Goal: Task Accomplishment & Management: Use online tool/utility

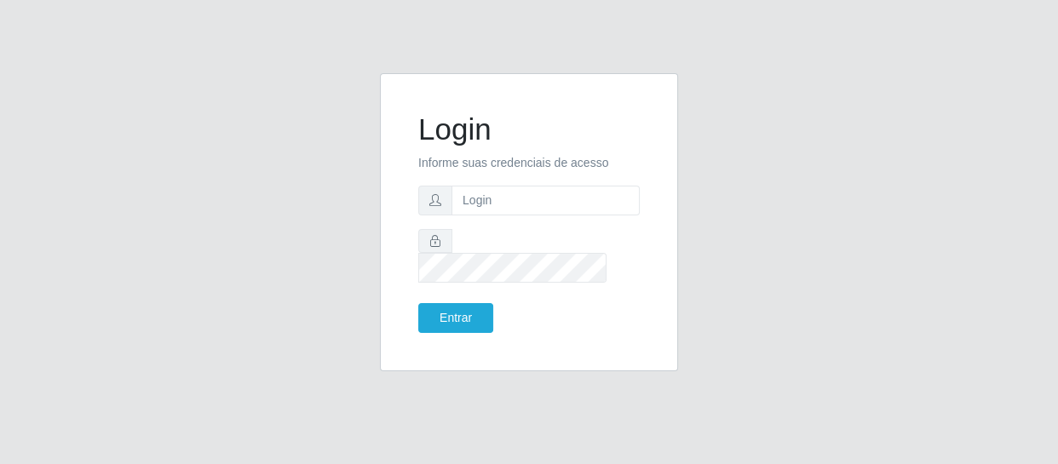
type input "[EMAIL_ADDRESS][DOMAIN_NAME]"
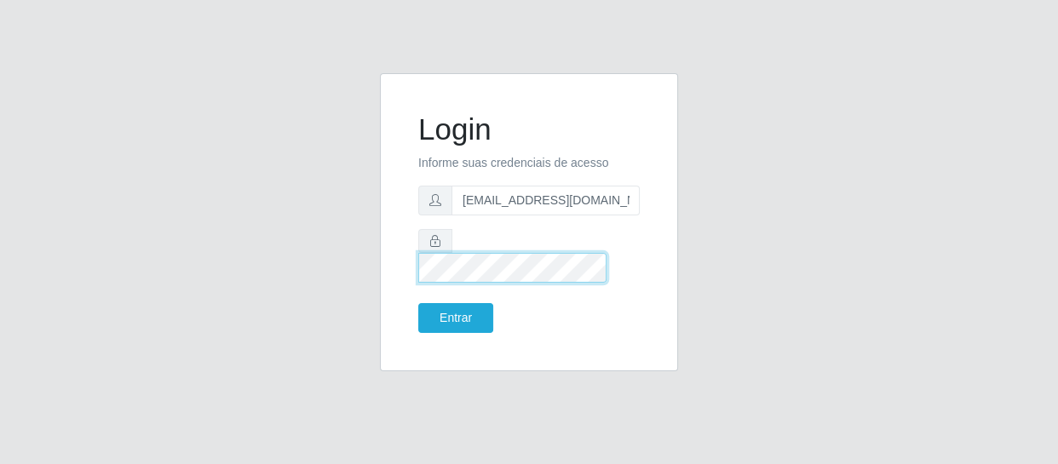
click at [418, 303] on button "Entrar" at bounding box center [455, 318] width 75 height 30
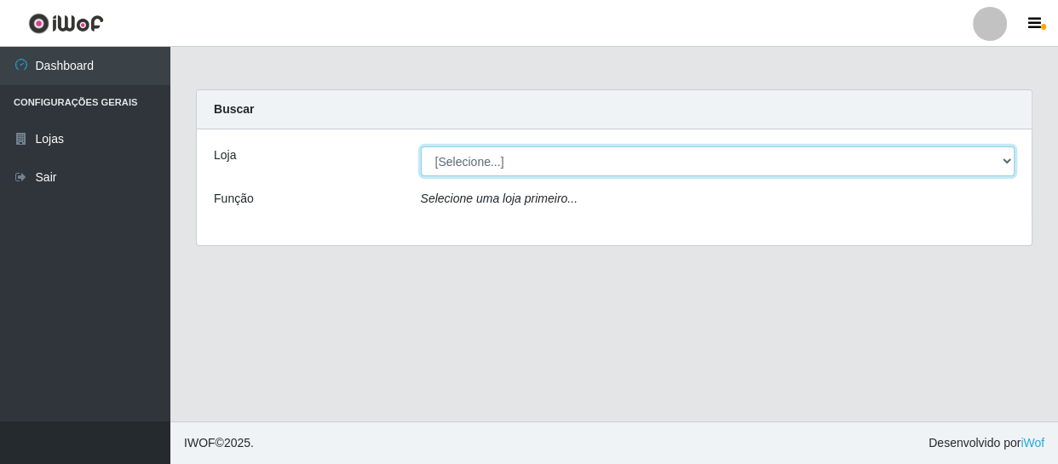
click at [538, 160] on select "[Selecione...] SuperFácil Atacado - São Gonçalo do Amarante" at bounding box center [718, 162] width 595 height 30
select select "408"
click at [421, 147] on select "[Selecione...] SuperFácil Atacado - São Gonçalo do Amarante" at bounding box center [718, 162] width 595 height 30
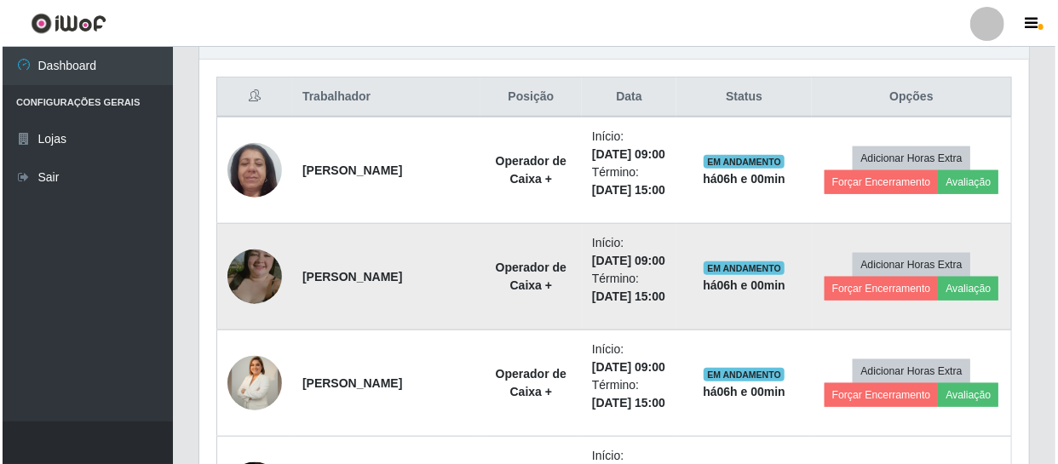
scroll to position [619, 0]
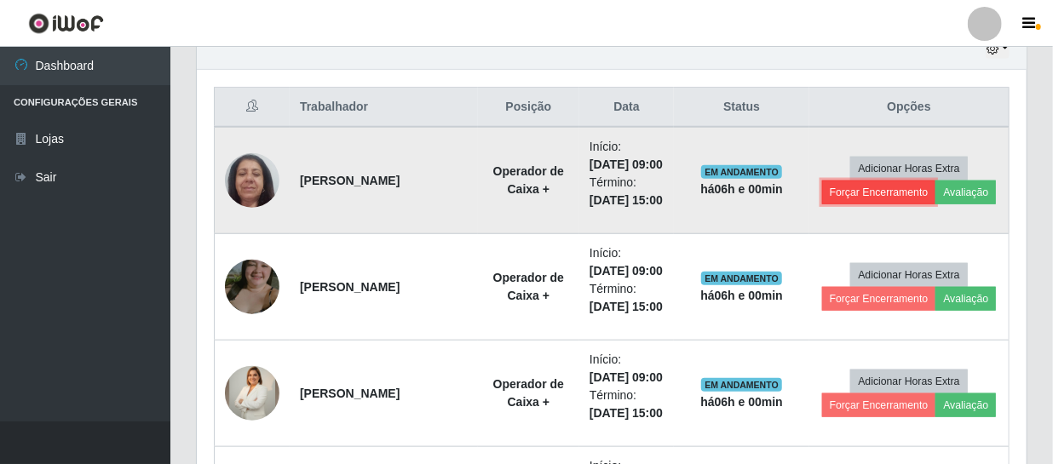
click at [855, 204] on button "Forçar Encerramento" at bounding box center [879, 193] width 114 height 24
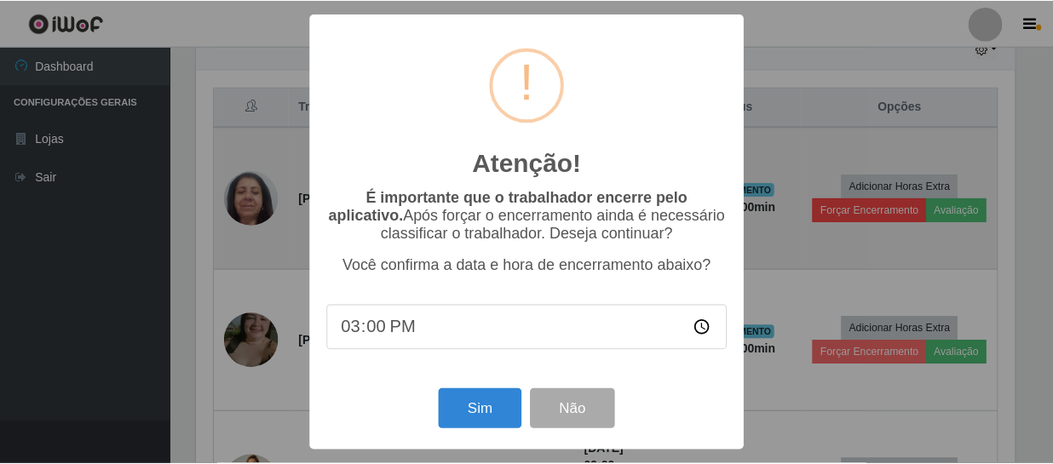
scroll to position [354, 822]
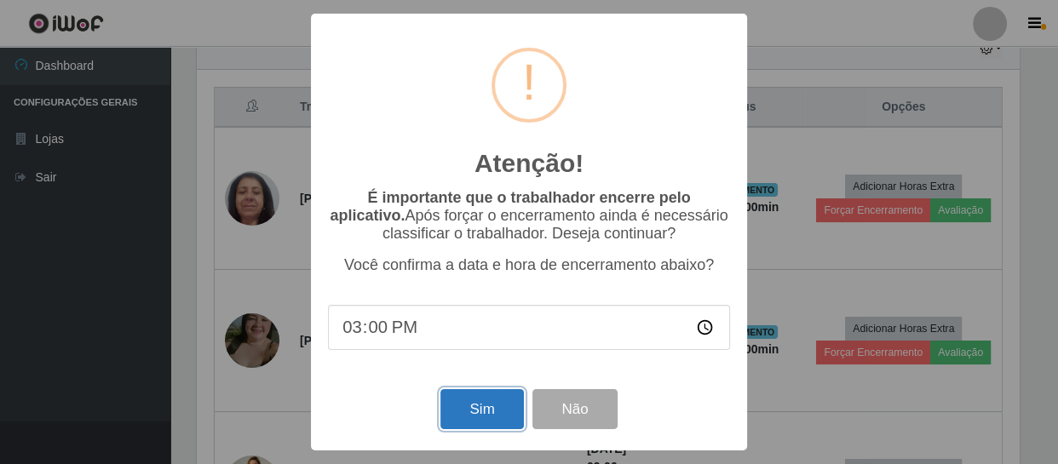
click at [464, 413] on button "Sim" at bounding box center [481, 409] width 83 height 40
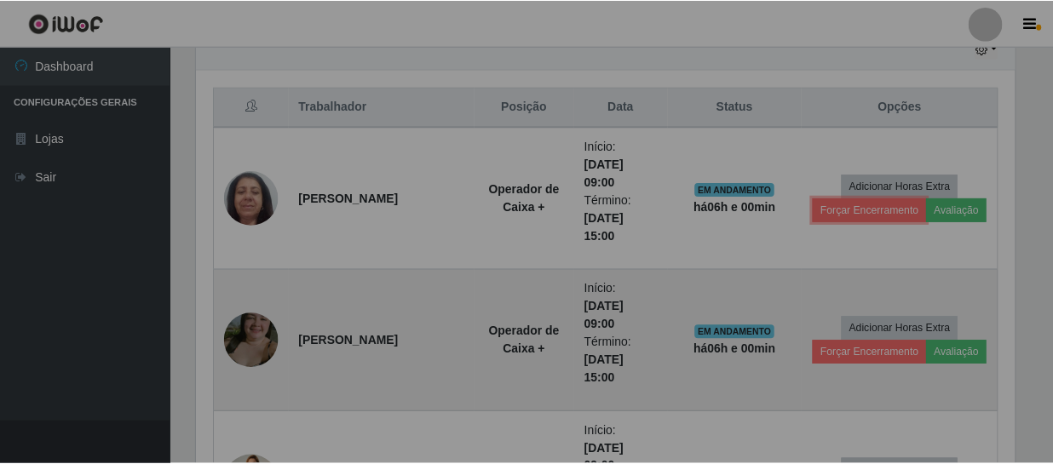
scroll to position [354, 830]
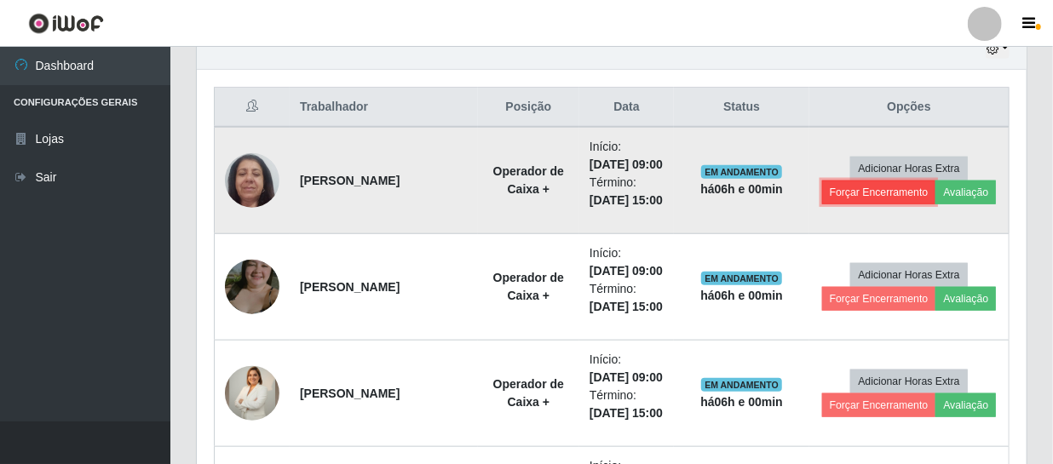
click at [860, 204] on button "Forçar Encerramento" at bounding box center [879, 193] width 114 height 24
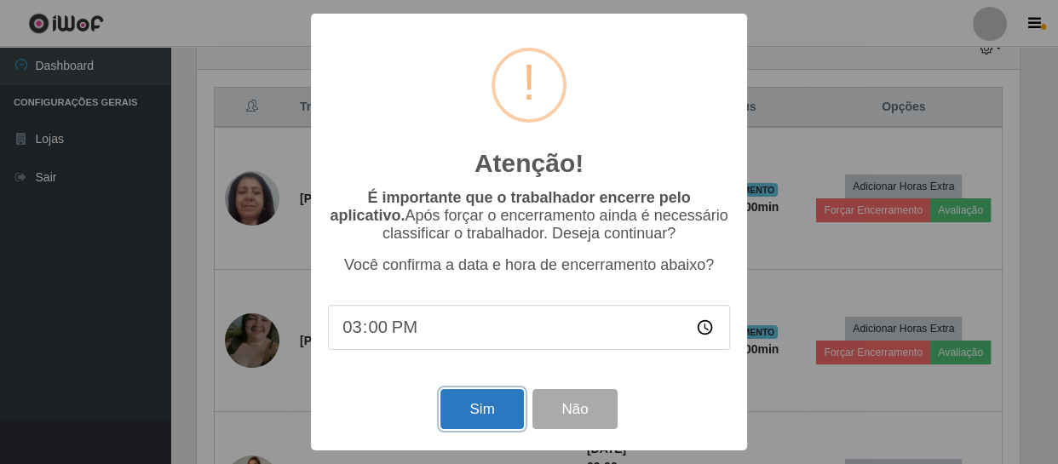
click at [467, 408] on button "Sim" at bounding box center [481, 409] width 83 height 40
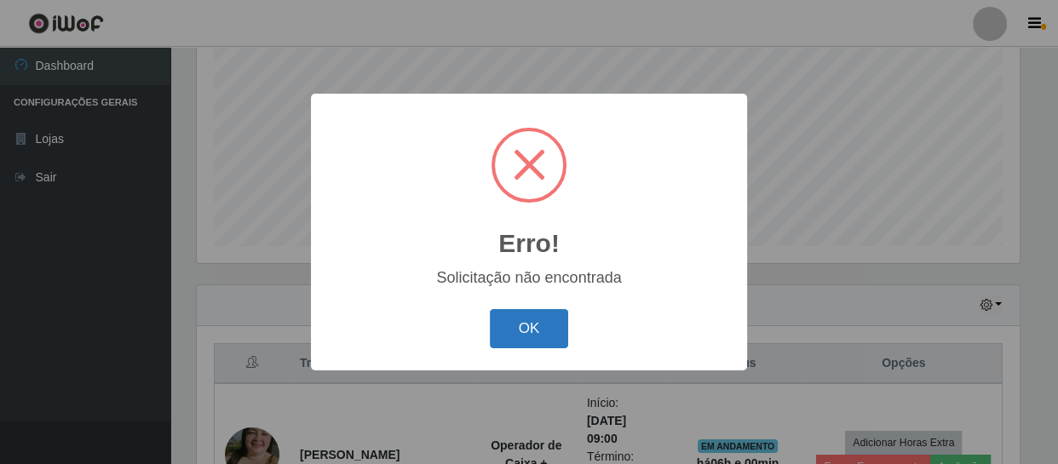
click at [529, 332] on button "OK" at bounding box center [529, 329] width 79 height 40
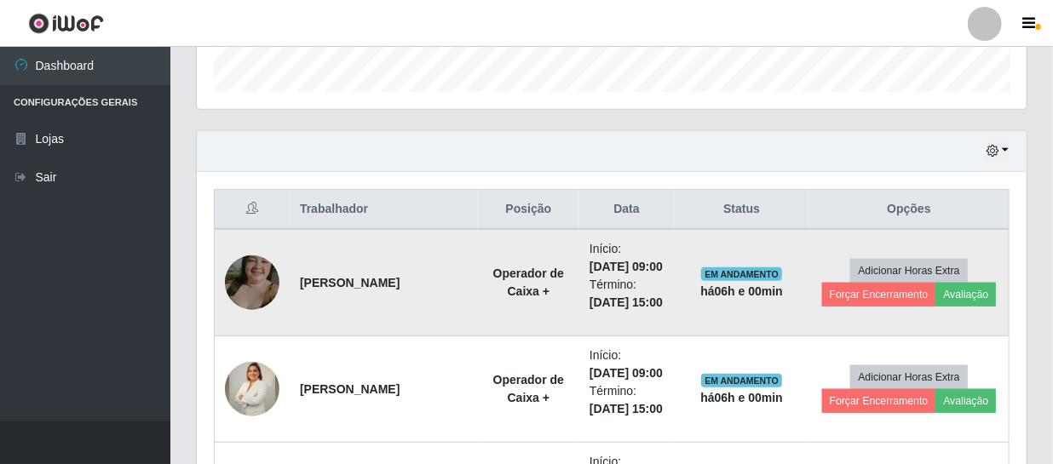
scroll to position [518, 0]
click at [851, 296] on button "Forçar Encerramento" at bounding box center [879, 294] width 114 height 24
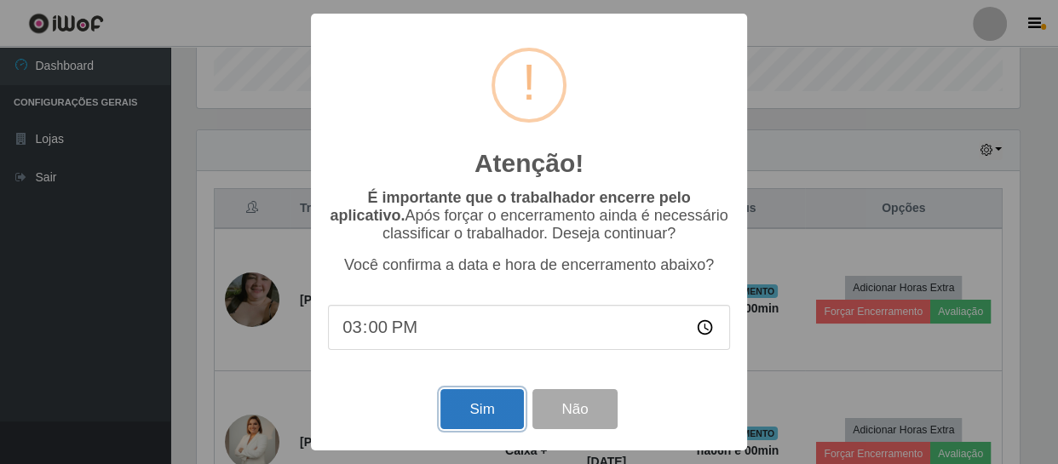
click at [492, 417] on button "Sim" at bounding box center [481, 409] width 83 height 40
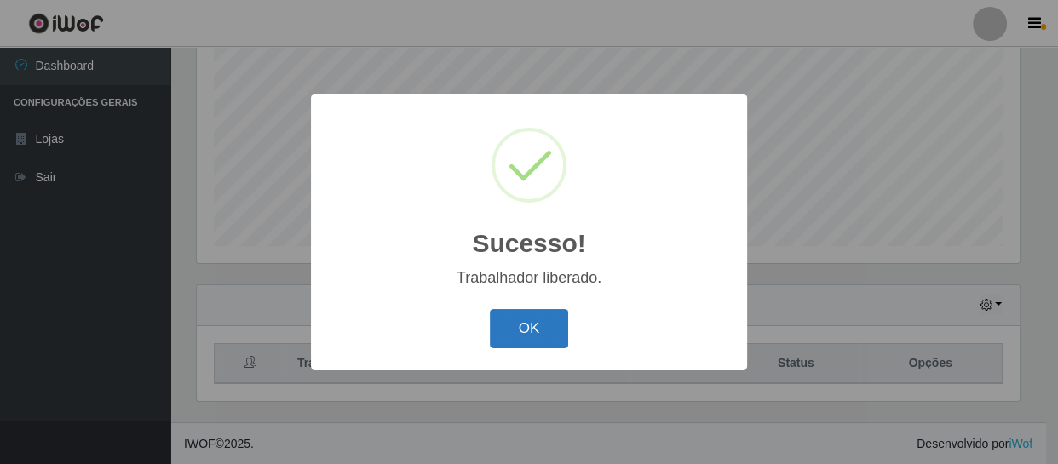
click at [514, 324] on button "OK" at bounding box center [529, 329] width 79 height 40
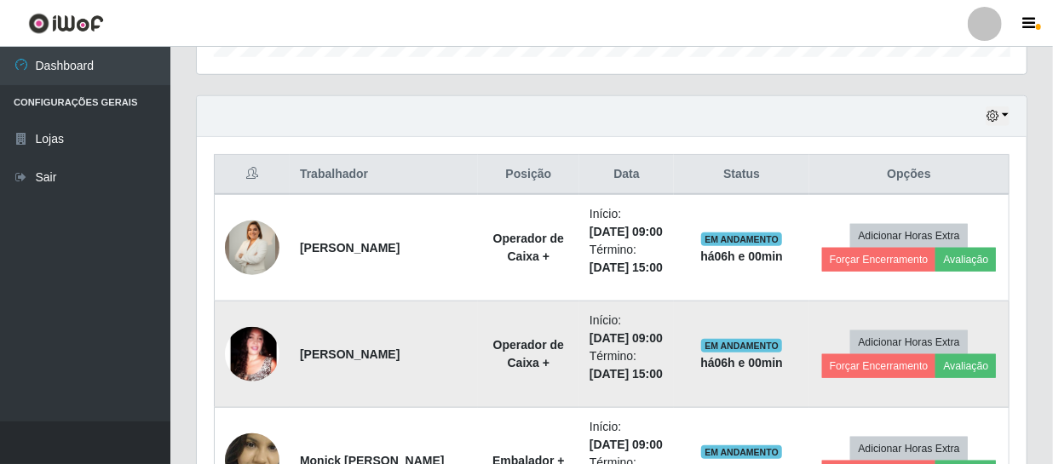
scroll to position [596, 0]
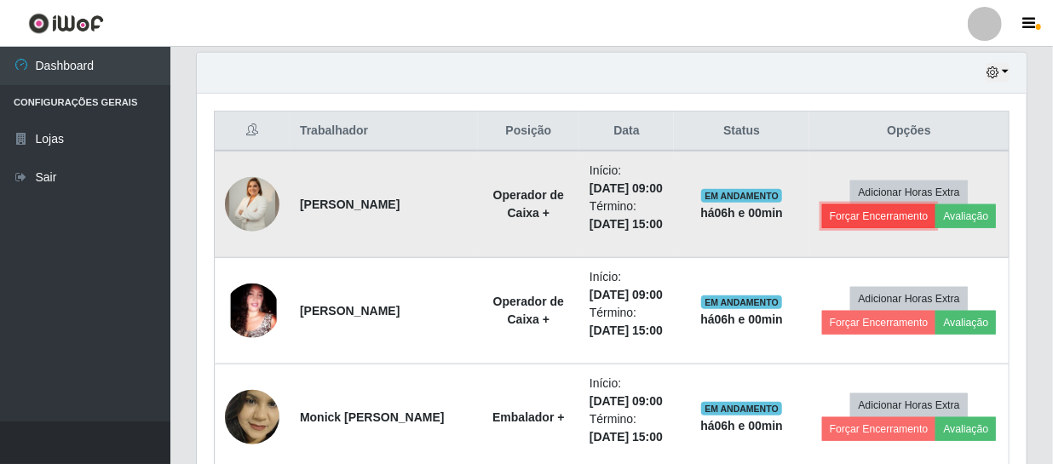
click at [873, 219] on button "Forçar Encerramento" at bounding box center [879, 216] width 114 height 24
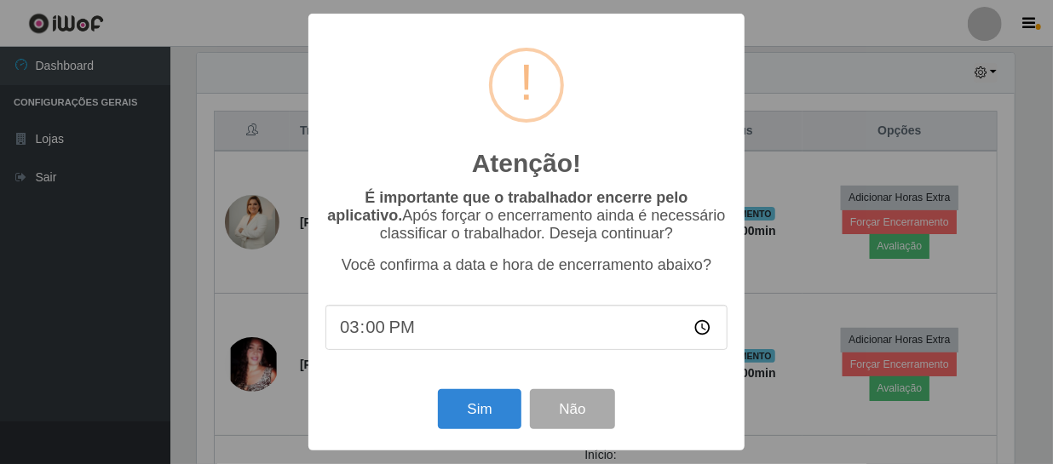
scroll to position [354, 822]
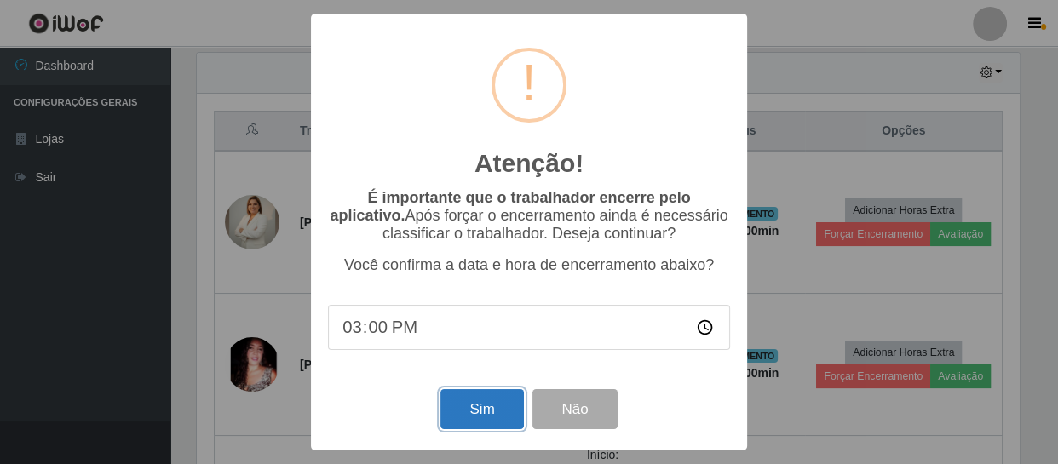
click at [486, 414] on button "Sim" at bounding box center [481, 409] width 83 height 40
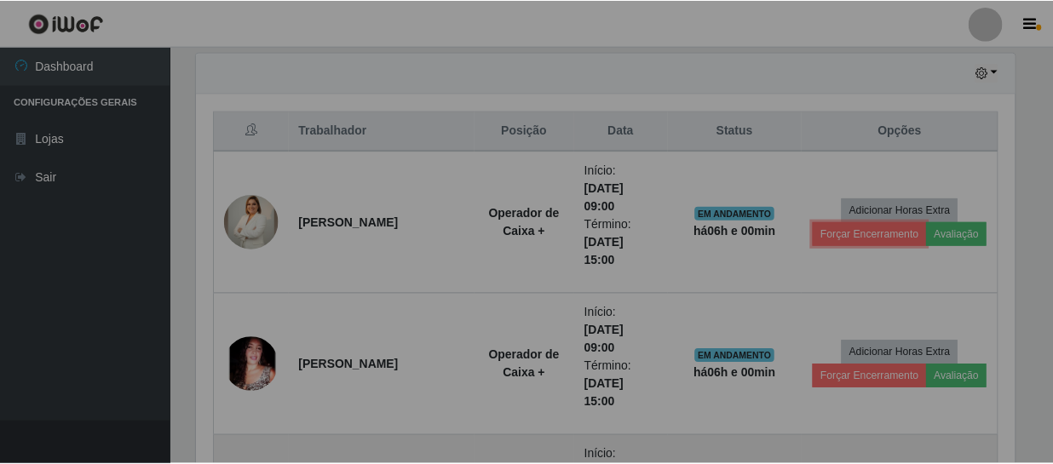
scroll to position [0, 0]
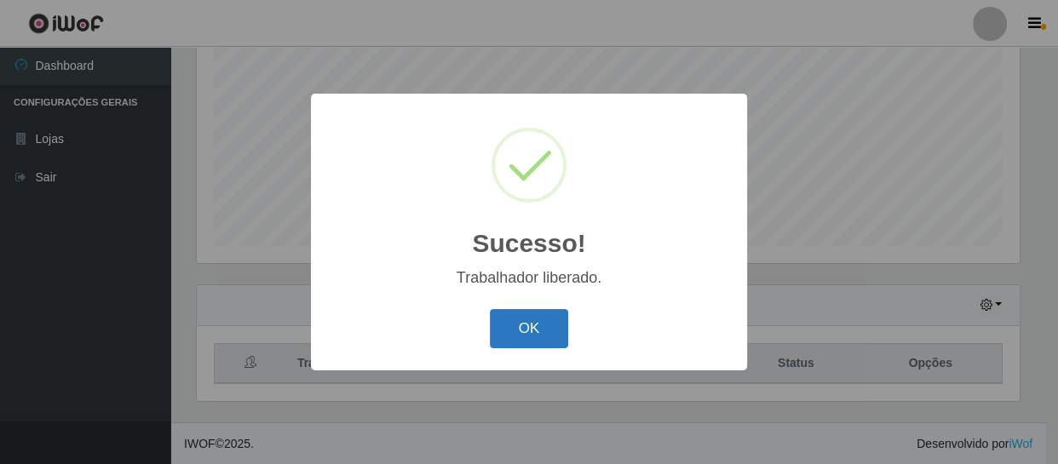
click at [561, 328] on button "OK" at bounding box center [529, 329] width 79 height 40
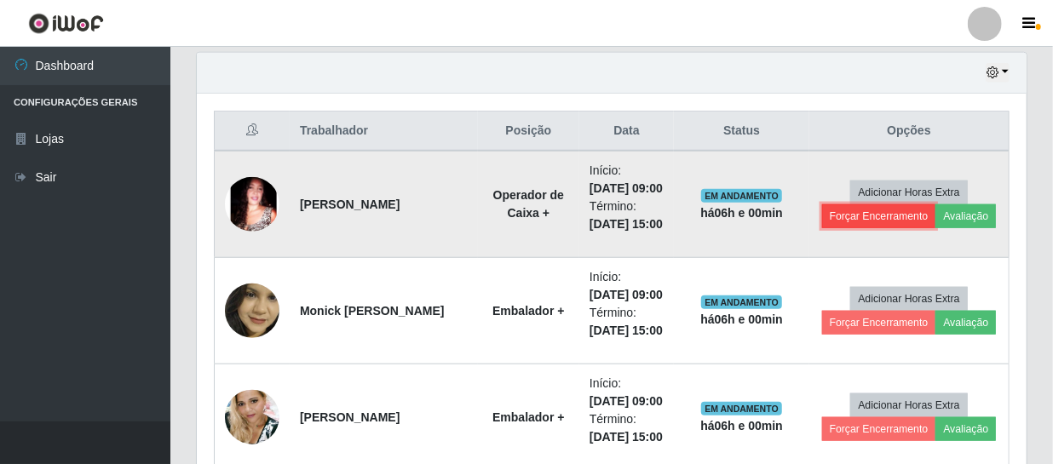
click at [878, 217] on button "Forçar Encerramento" at bounding box center [879, 216] width 114 height 24
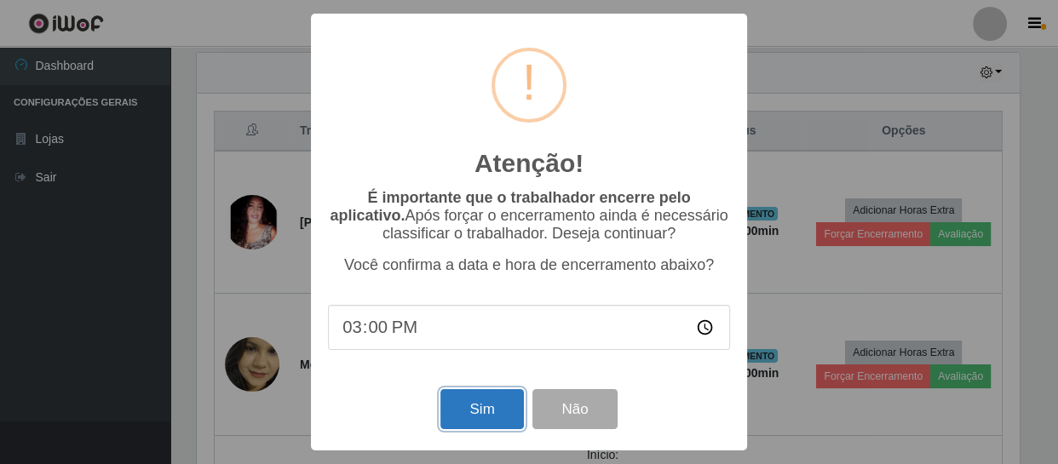
click at [488, 408] on button "Sim" at bounding box center [481, 409] width 83 height 40
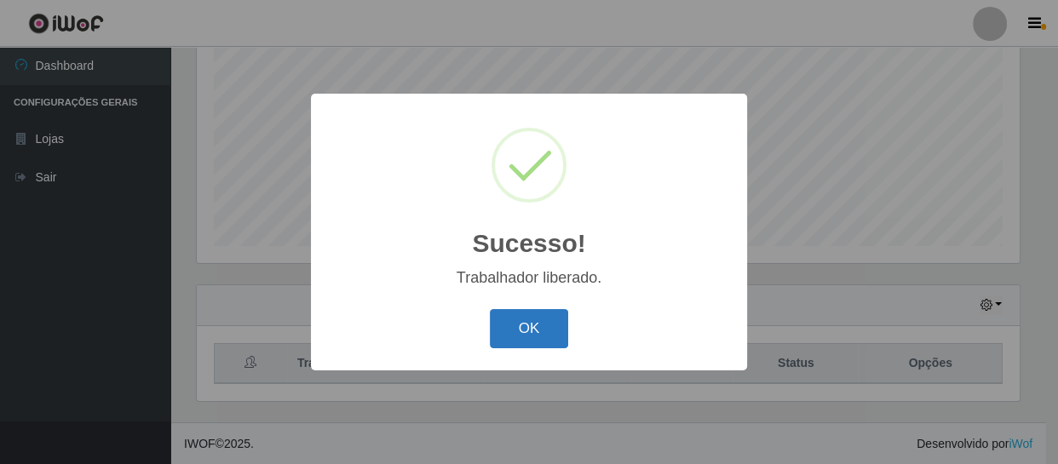
click at [541, 328] on button "OK" at bounding box center [529, 329] width 79 height 40
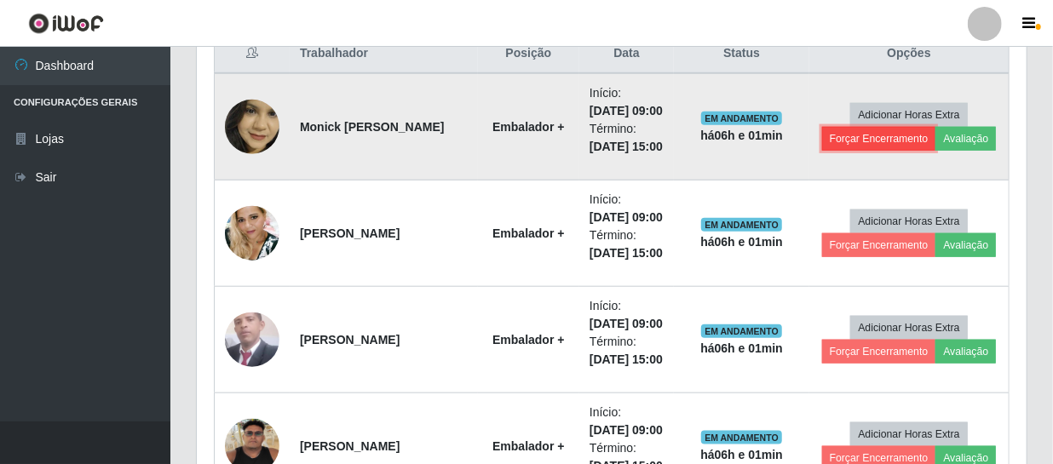
click at [843, 139] on button "Forçar Encerramento" at bounding box center [879, 139] width 114 height 24
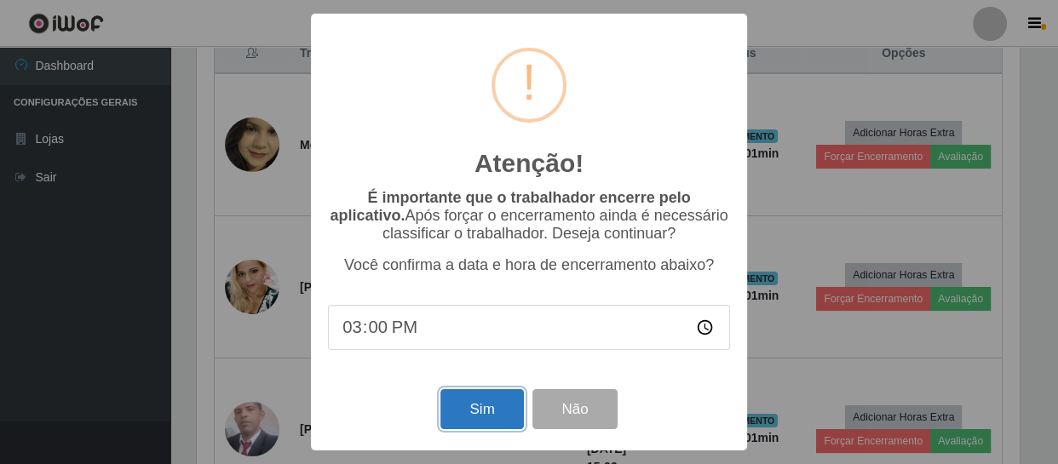
click at [490, 400] on button "Sim" at bounding box center [481, 409] width 83 height 40
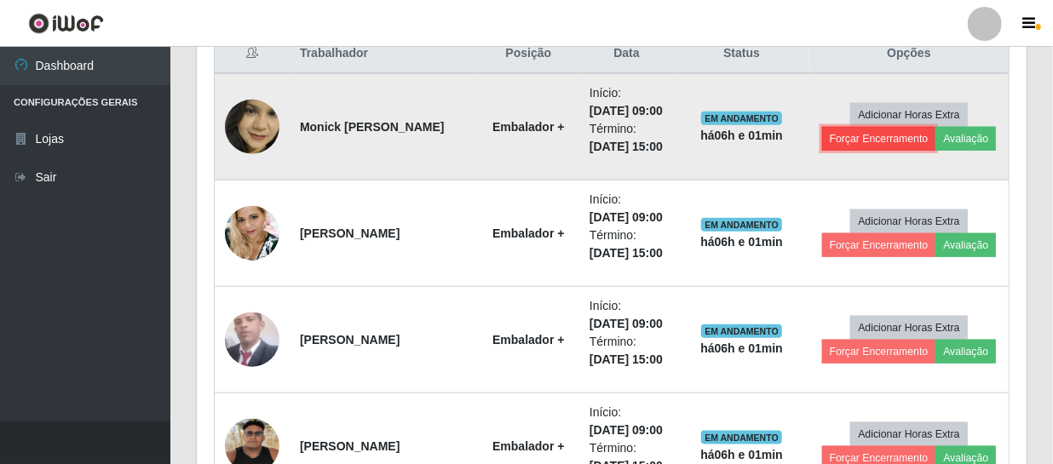
click at [867, 138] on button "Forçar Encerramento" at bounding box center [879, 139] width 114 height 24
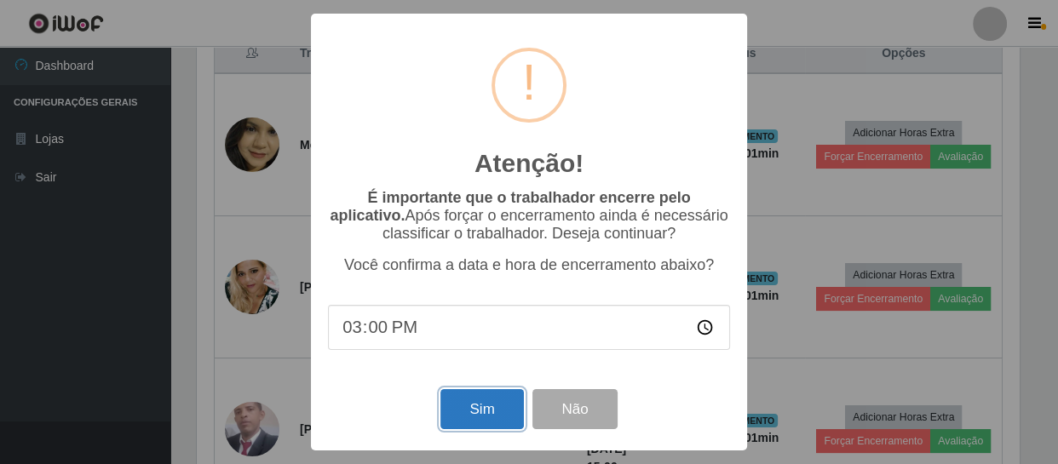
click at [484, 410] on button "Sim" at bounding box center [481, 409] width 83 height 40
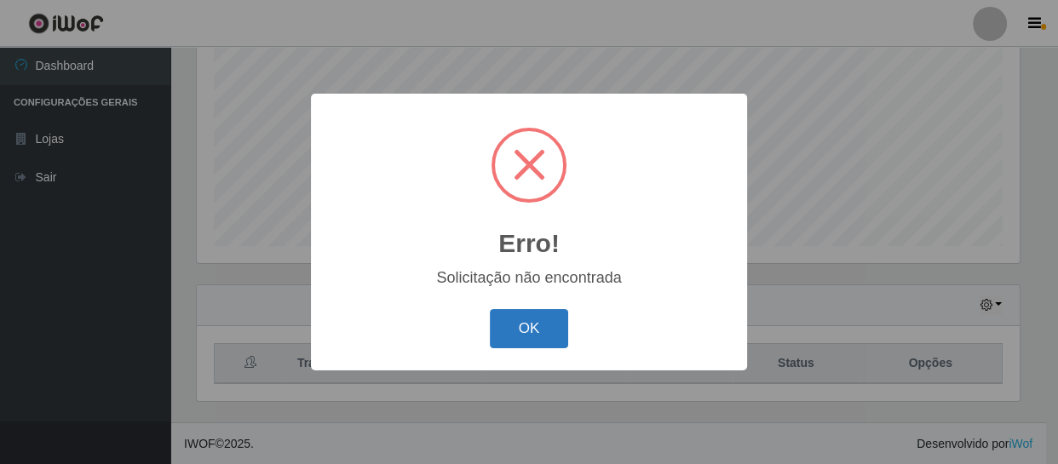
click at [532, 333] on button "OK" at bounding box center [529, 329] width 79 height 40
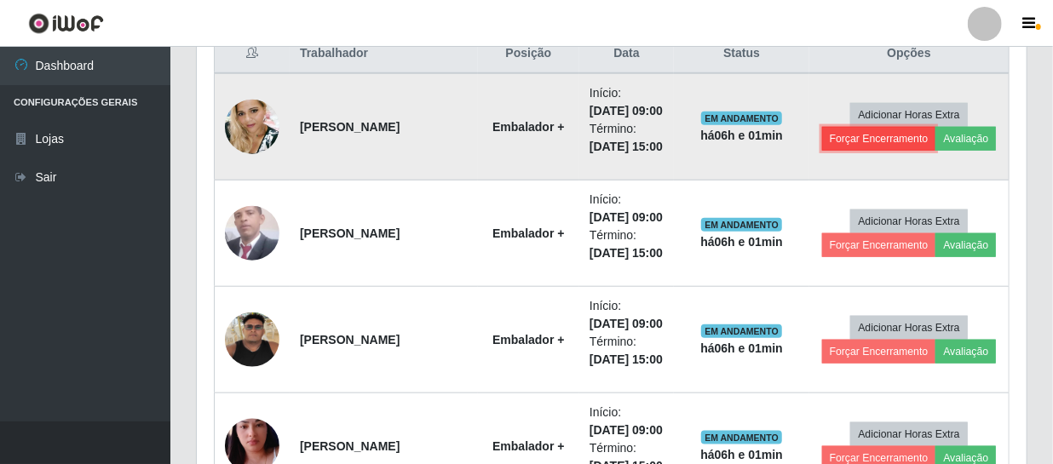
click at [874, 132] on button "Forçar Encerramento" at bounding box center [879, 139] width 114 height 24
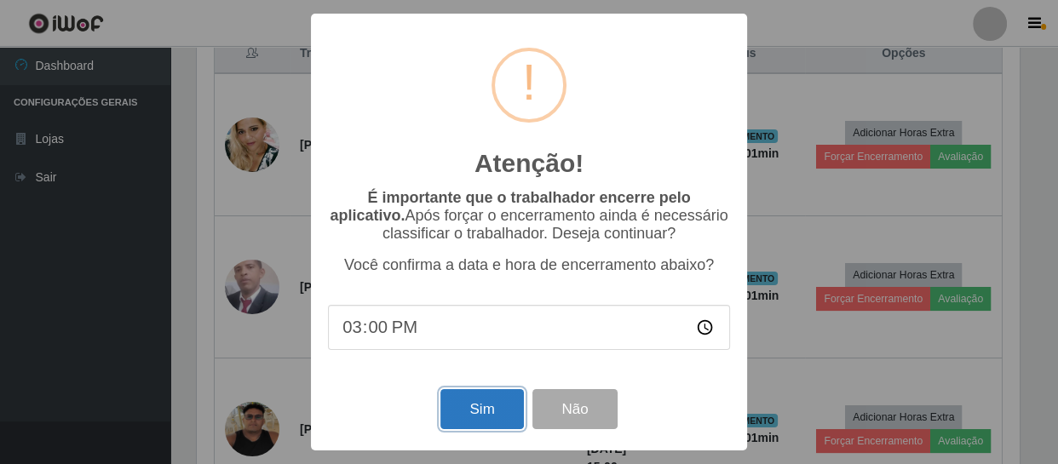
click at [486, 415] on button "Sim" at bounding box center [481, 409] width 83 height 40
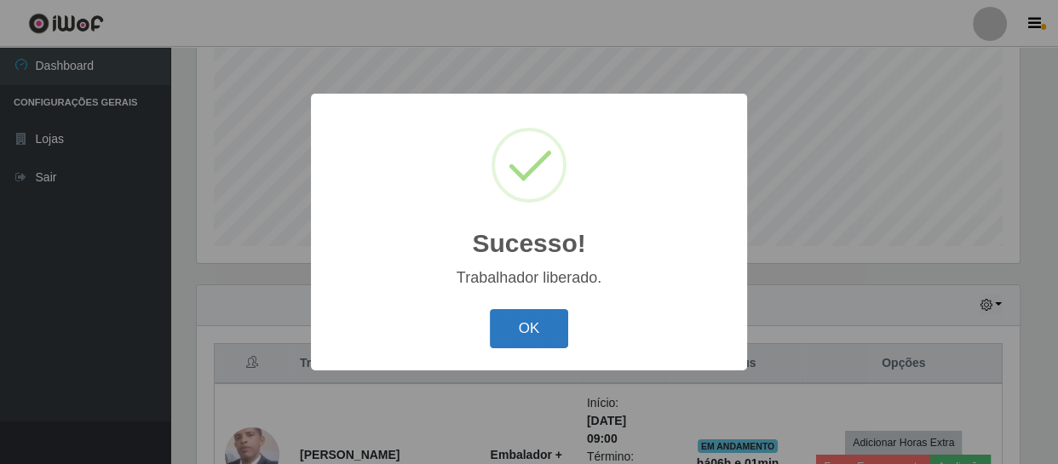
click at [532, 337] on button "OK" at bounding box center [529, 329] width 79 height 40
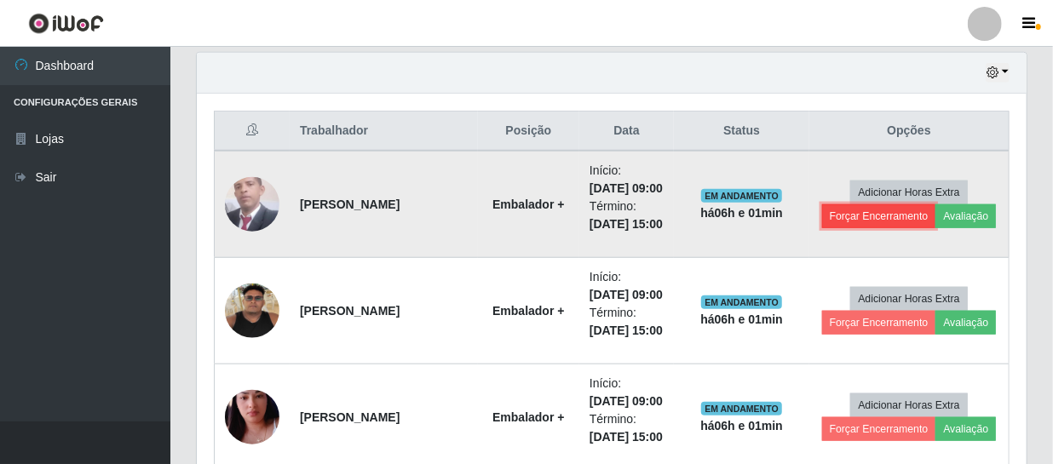
click at [883, 216] on button "Forçar Encerramento" at bounding box center [879, 216] width 114 height 24
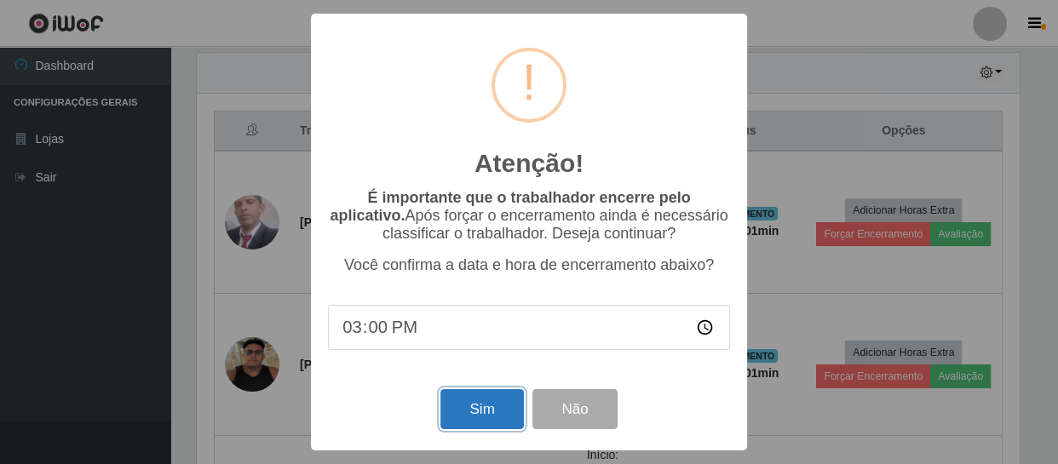
click at [503, 422] on button "Sim" at bounding box center [481, 409] width 83 height 40
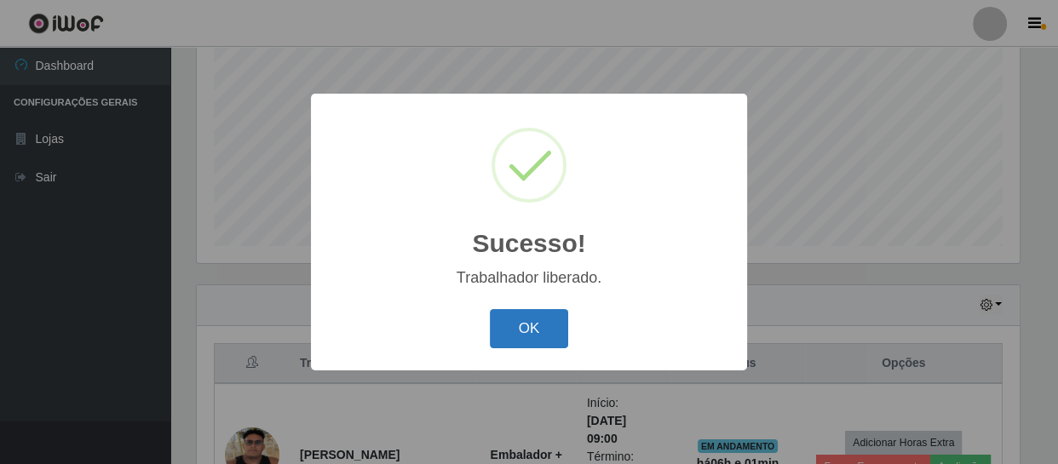
click at [547, 328] on button "OK" at bounding box center [529, 329] width 79 height 40
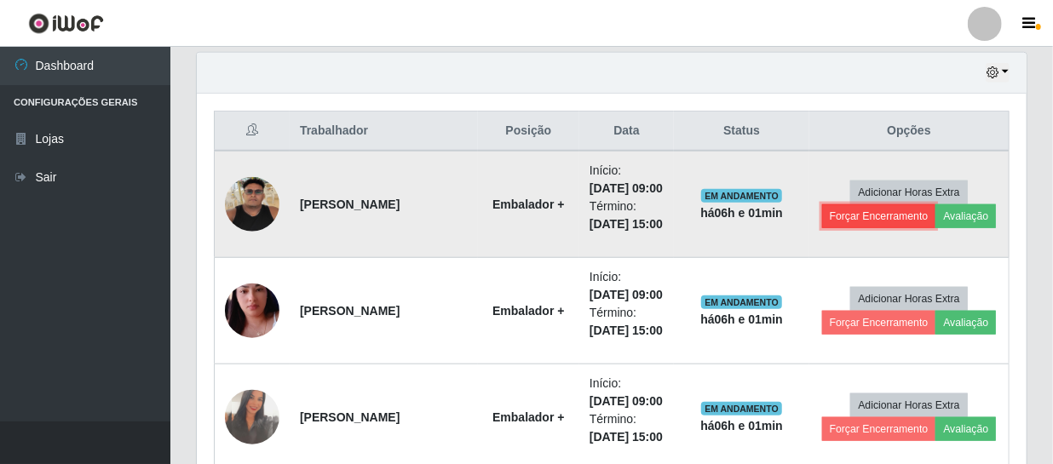
click at [851, 214] on button "Forçar Encerramento" at bounding box center [879, 216] width 114 height 24
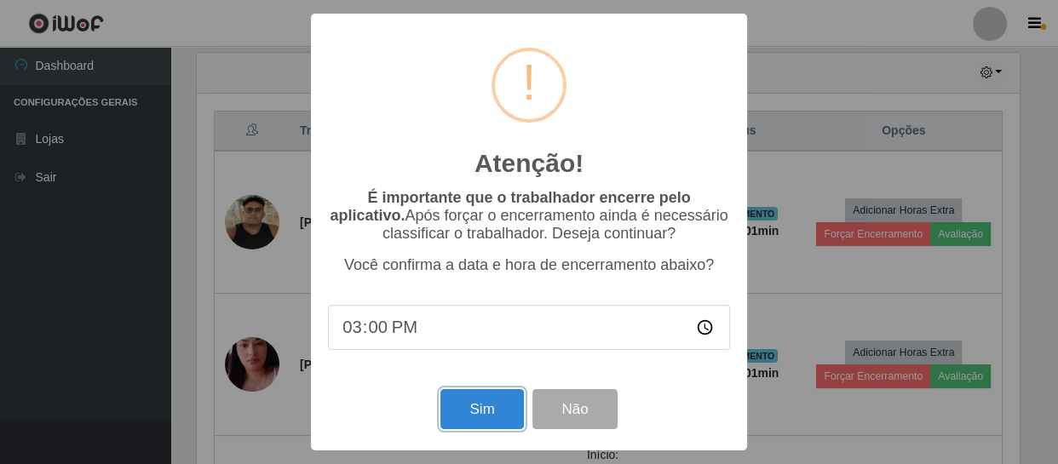
click at [479, 417] on button "Sim" at bounding box center [481, 409] width 83 height 40
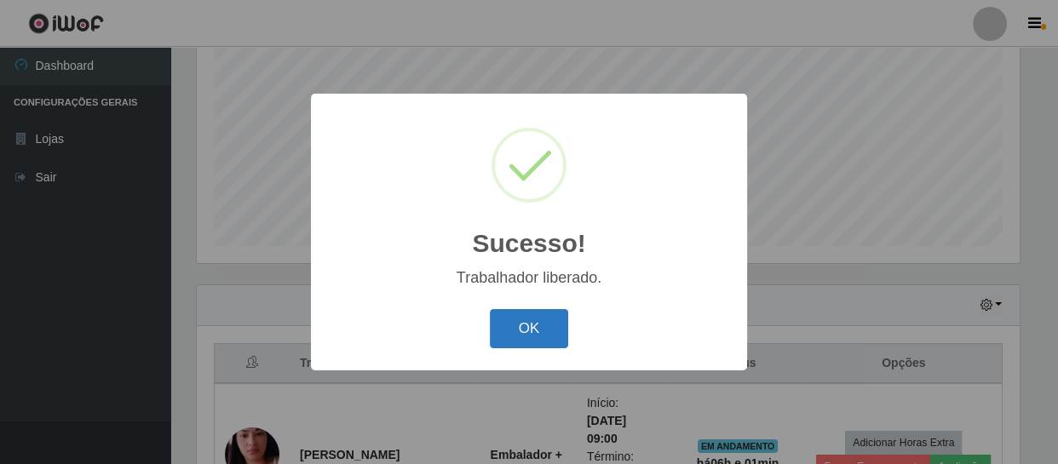
click at [536, 327] on button "OK" at bounding box center [529, 329] width 79 height 40
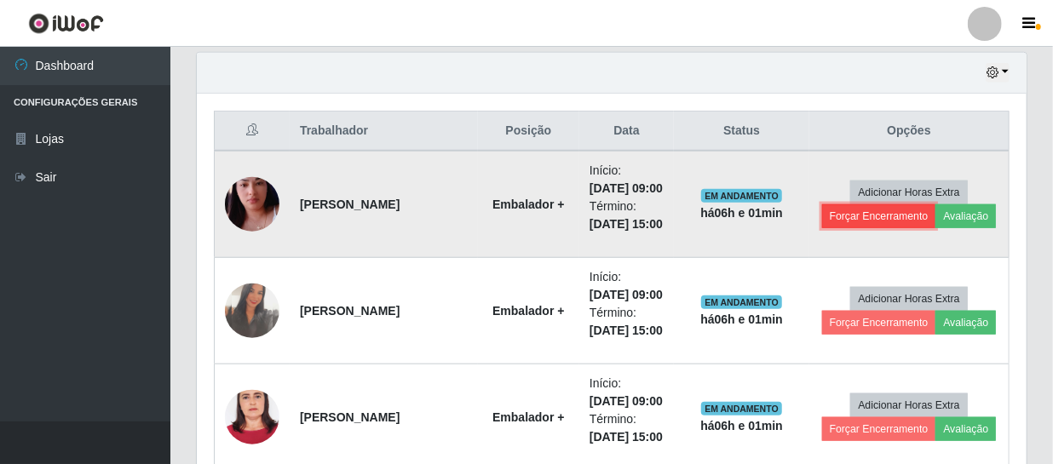
click at [880, 216] on button "Forçar Encerramento" at bounding box center [879, 216] width 114 height 24
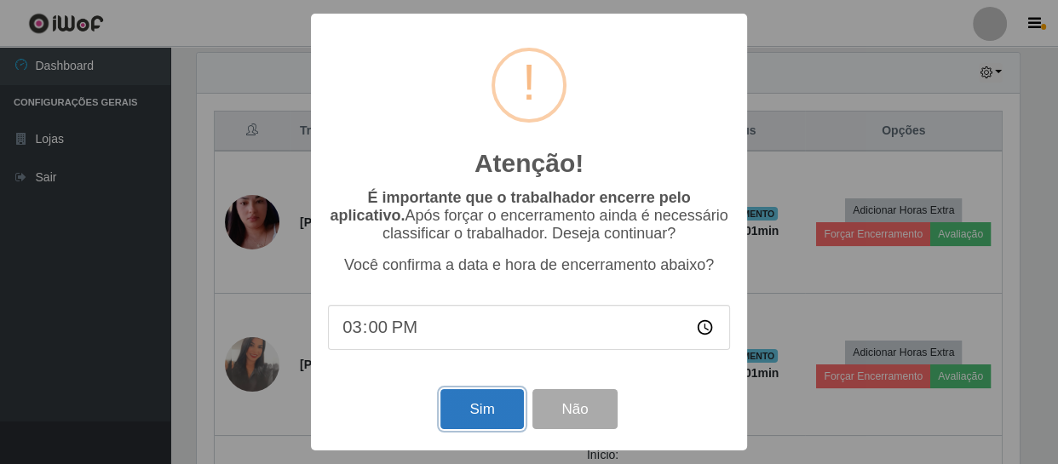
click at [507, 411] on button "Sim" at bounding box center [481, 409] width 83 height 40
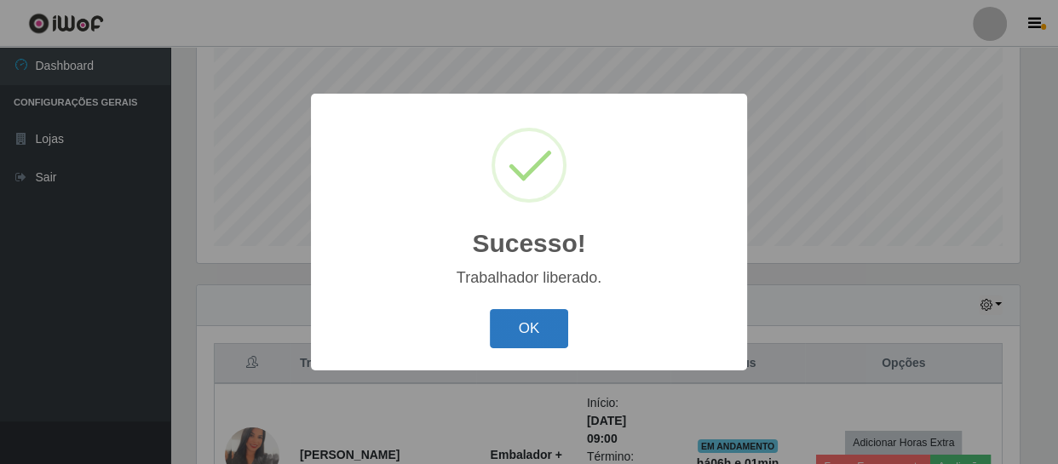
click at [559, 334] on button "OK" at bounding box center [529, 329] width 79 height 40
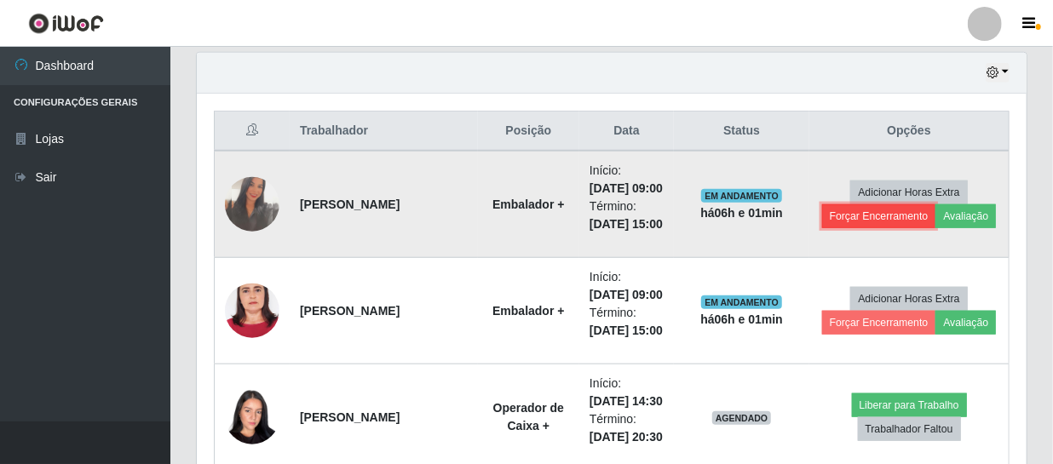
click at [858, 217] on button "Forçar Encerramento" at bounding box center [879, 216] width 114 height 24
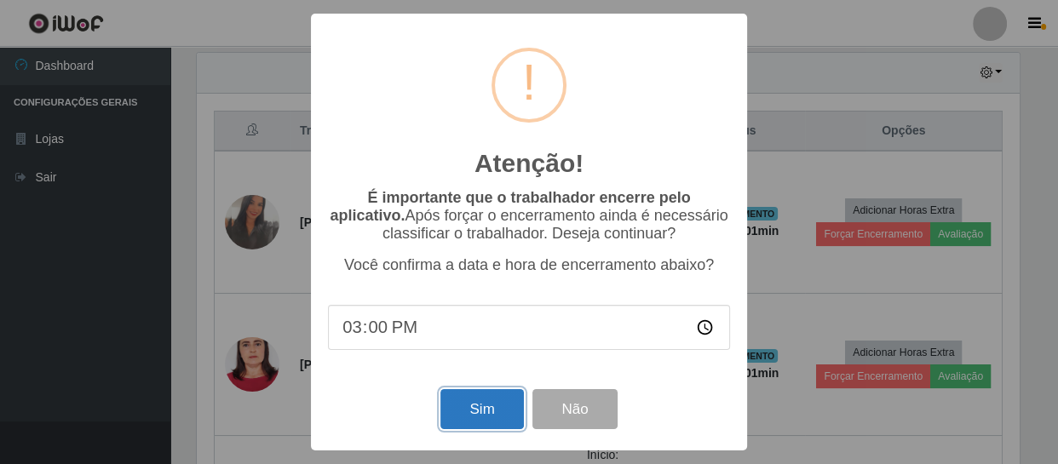
click at [490, 407] on button "Sim" at bounding box center [481, 409] width 83 height 40
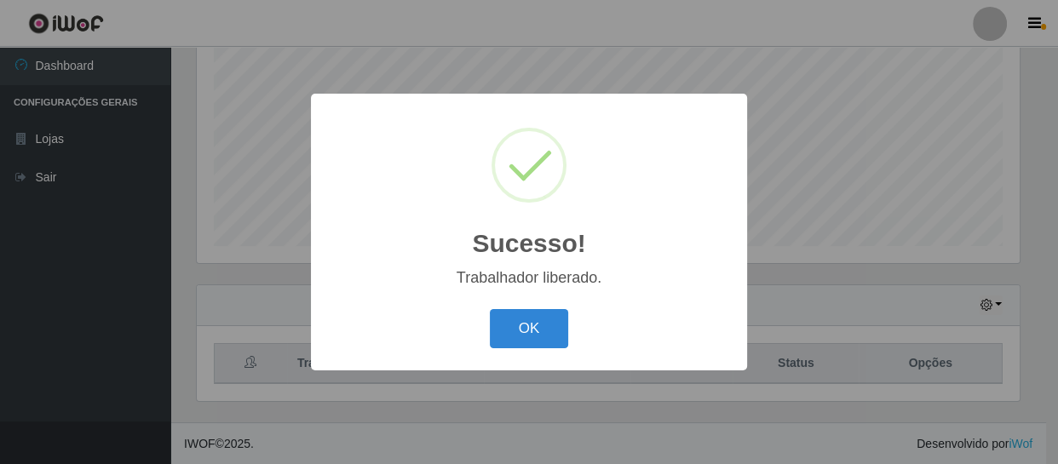
click at [539, 333] on button "OK" at bounding box center [529, 329] width 79 height 40
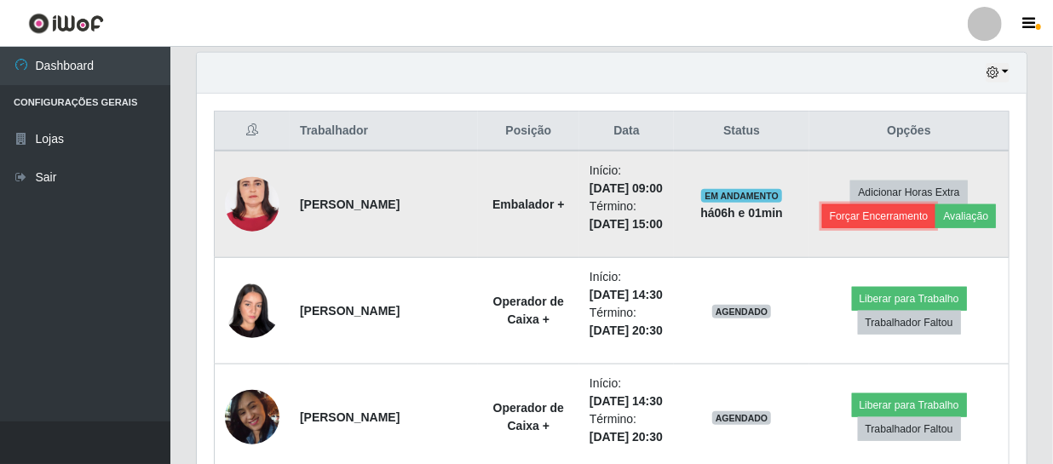
click at [867, 216] on button "Forçar Encerramento" at bounding box center [879, 216] width 114 height 24
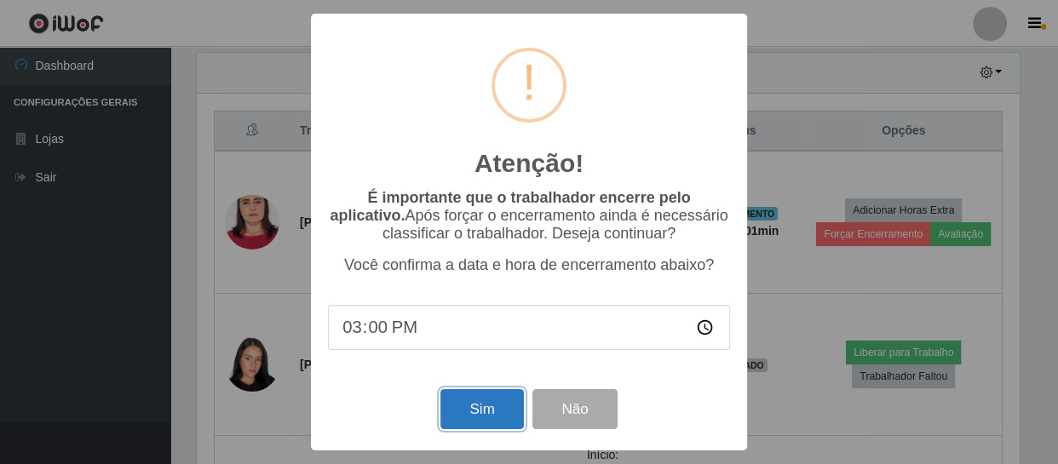
click at [499, 420] on button "Sim" at bounding box center [481, 409] width 83 height 40
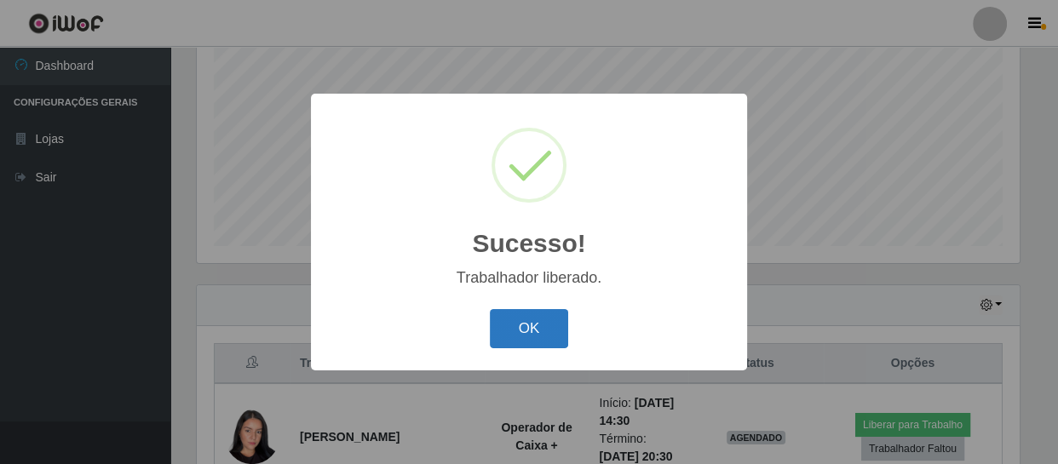
click at [511, 340] on button "OK" at bounding box center [529, 329] width 79 height 40
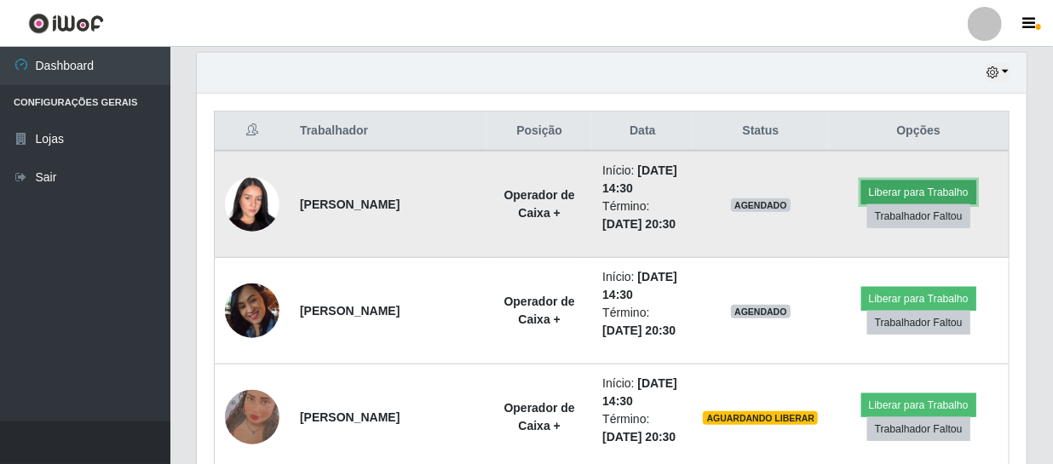
click at [935, 189] on button "Liberar para Trabalho" at bounding box center [918, 193] width 115 height 24
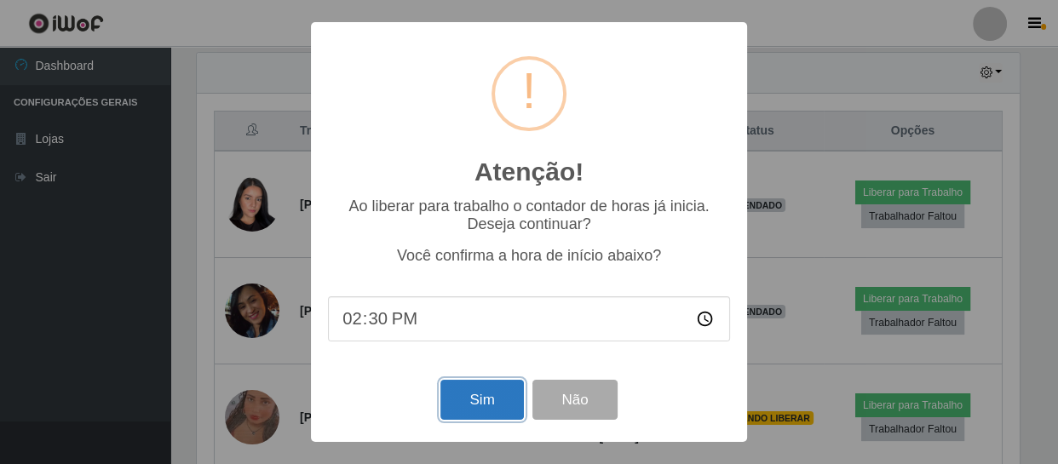
click at [490, 399] on button "Sim" at bounding box center [481, 400] width 83 height 40
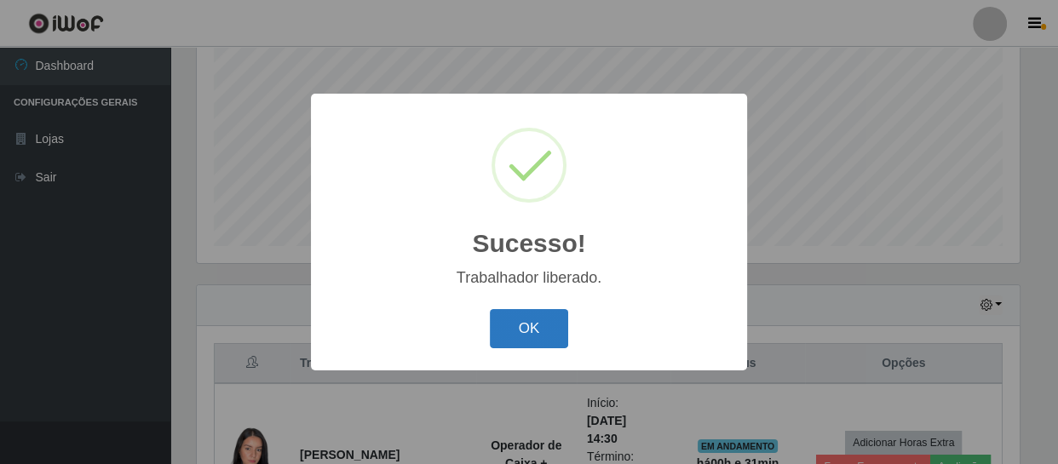
click at [538, 324] on button "OK" at bounding box center [529, 329] width 79 height 40
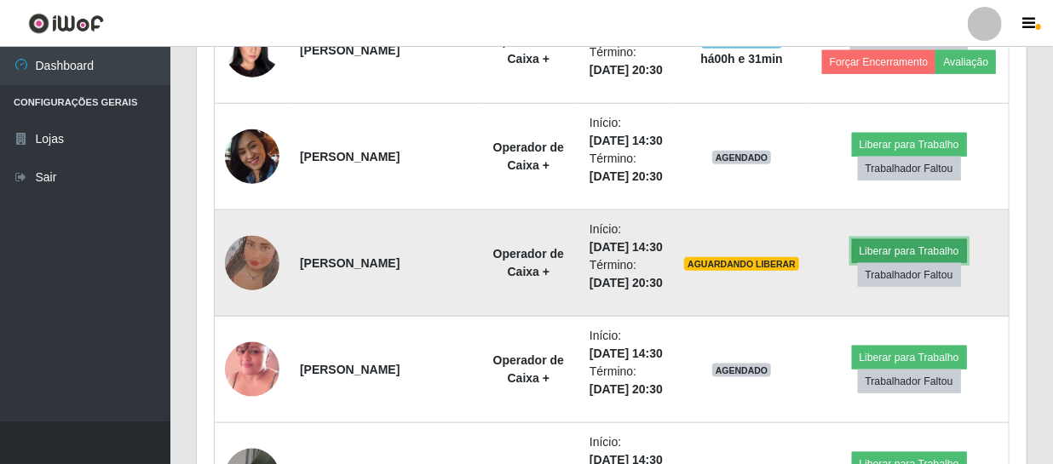
click at [879, 248] on button "Liberar para Trabalho" at bounding box center [909, 251] width 115 height 24
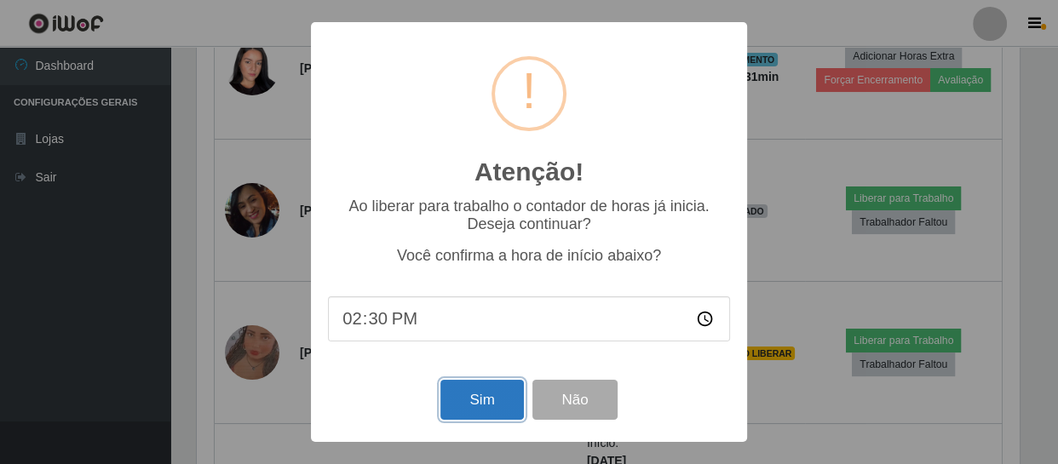
click at [485, 401] on button "Sim" at bounding box center [481, 400] width 83 height 40
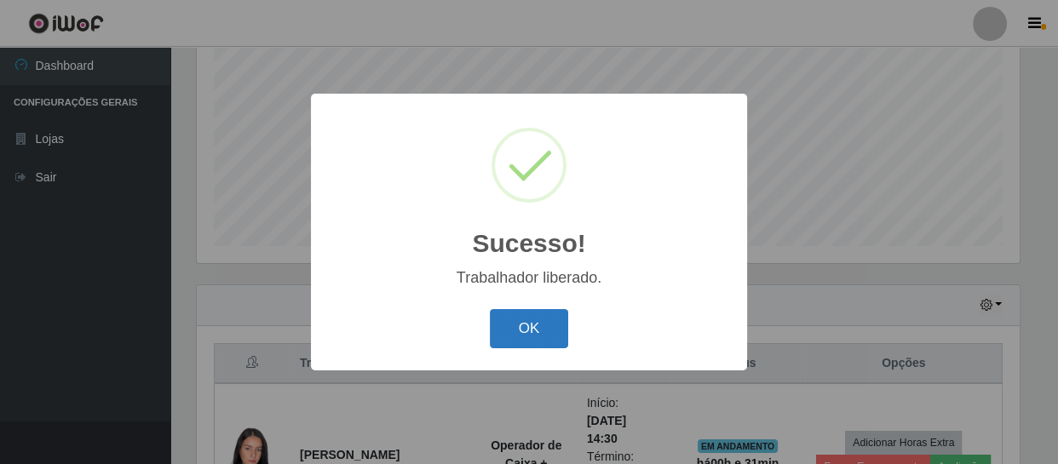
click at [503, 325] on button "OK" at bounding box center [529, 329] width 79 height 40
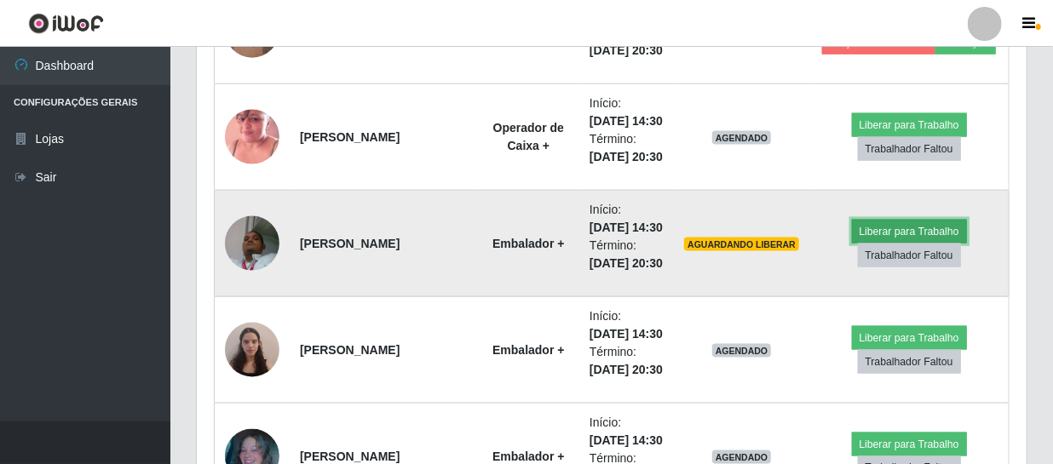
click at [929, 227] on button "Liberar para Trabalho" at bounding box center [909, 232] width 115 height 24
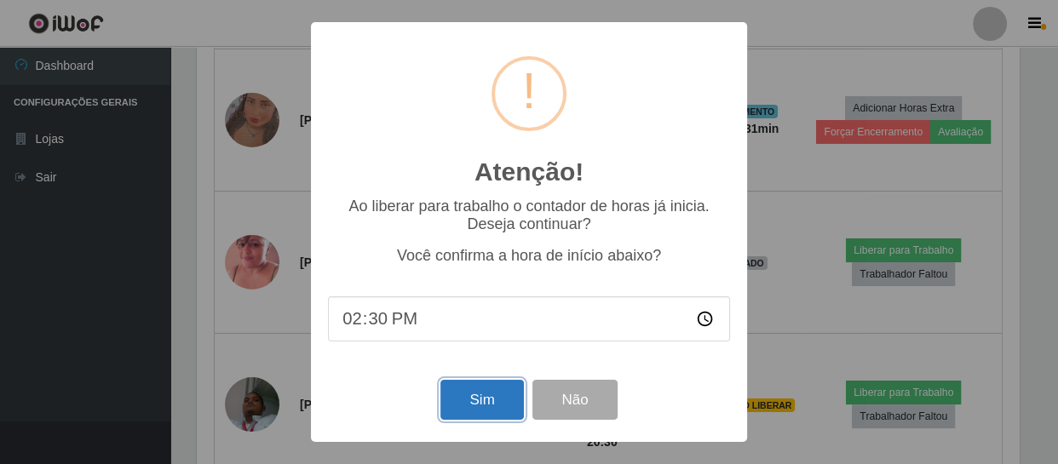
click at [493, 391] on button "Sim" at bounding box center [481, 400] width 83 height 40
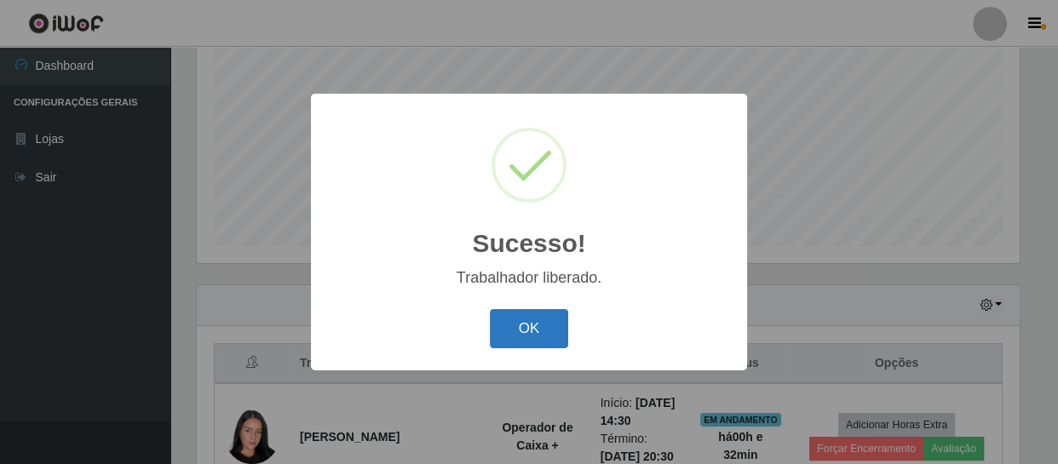
click at [535, 328] on button "OK" at bounding box center [529, 329] width 79 height 40
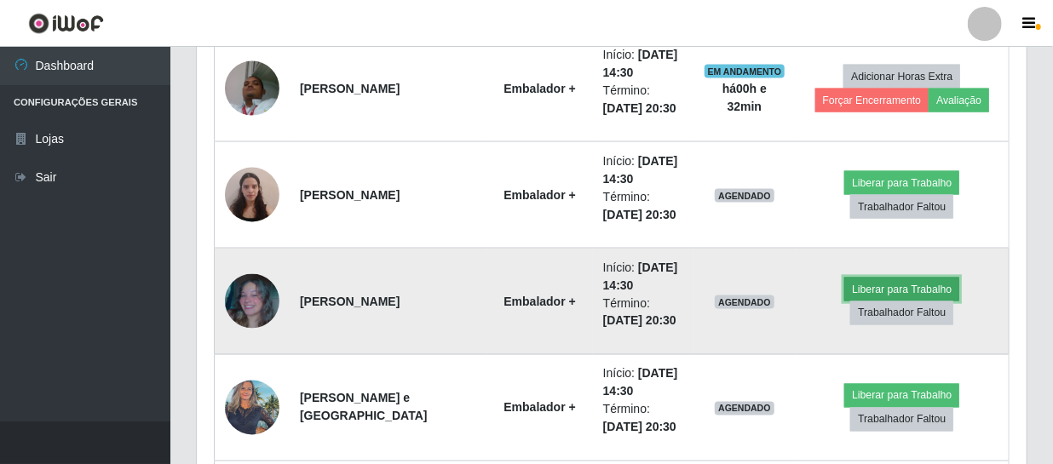
click at [884, 290] on button "Liberar para Trabalho" at bounding box center [901, 290] width 115 height 24
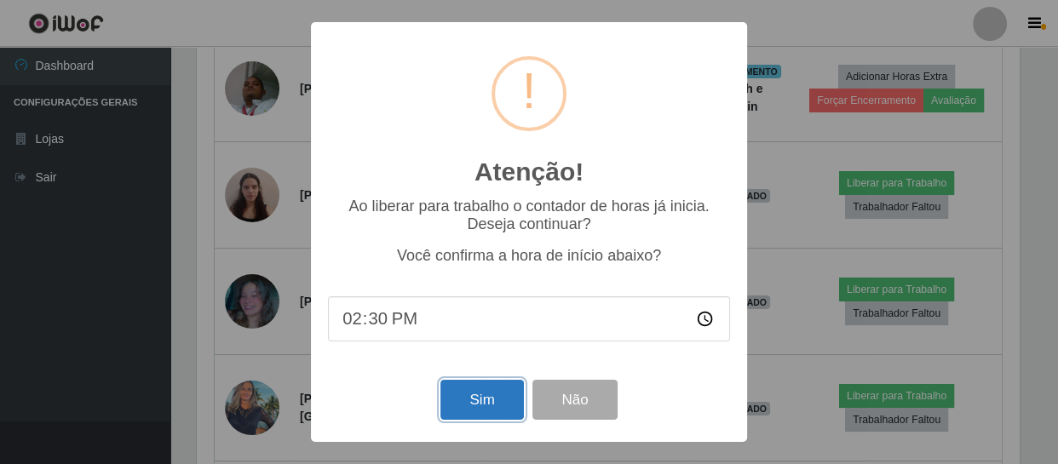
click at [498, 402] on button "Sim" at bounding box center [481, 400] width 83 height 40
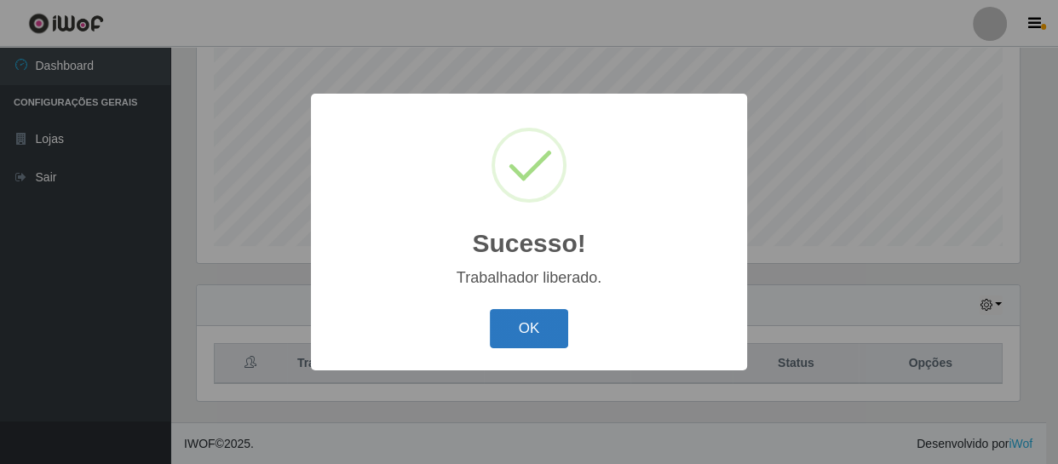
click at [527, 335] on button "OK" at bounding box center [529, 329] width 79 height 40
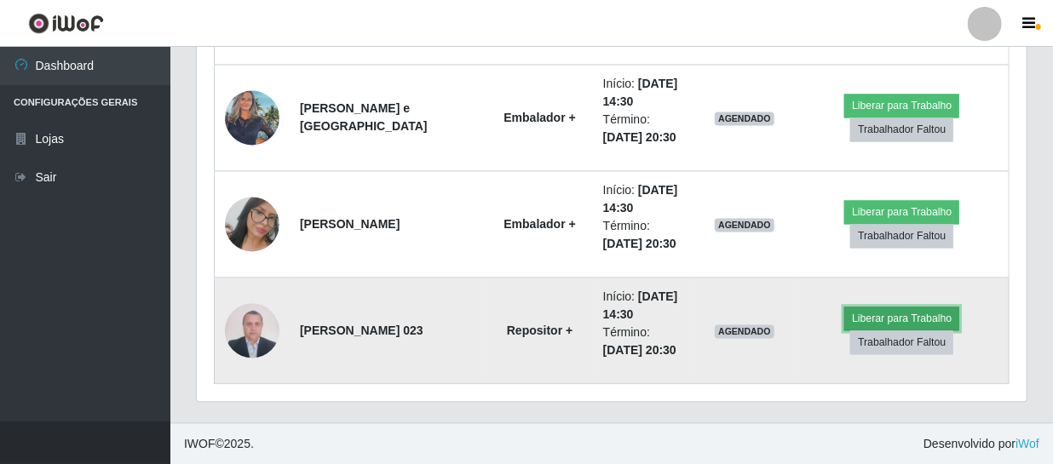
click at [899, 322] on button "Liberar para Trabalho" at bounding box center [901, 320] width 115 height 24
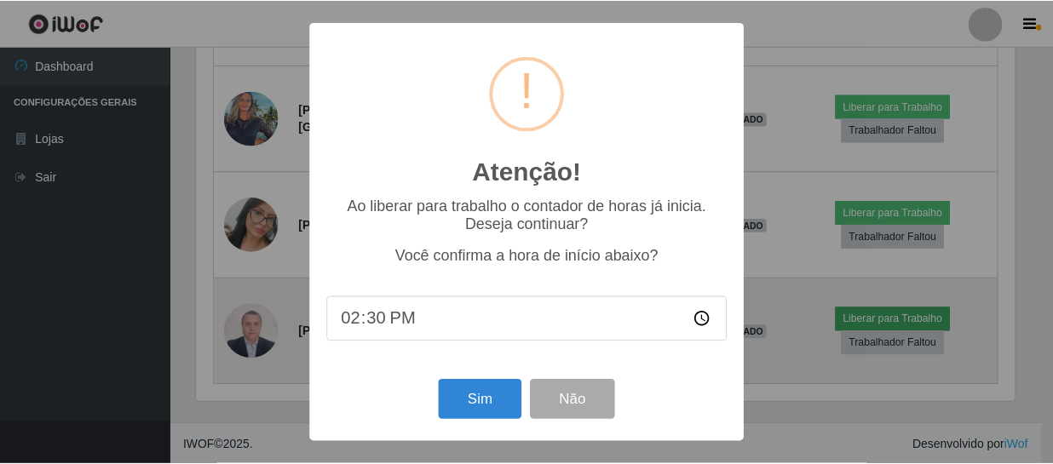
scroll to position [354, 822]
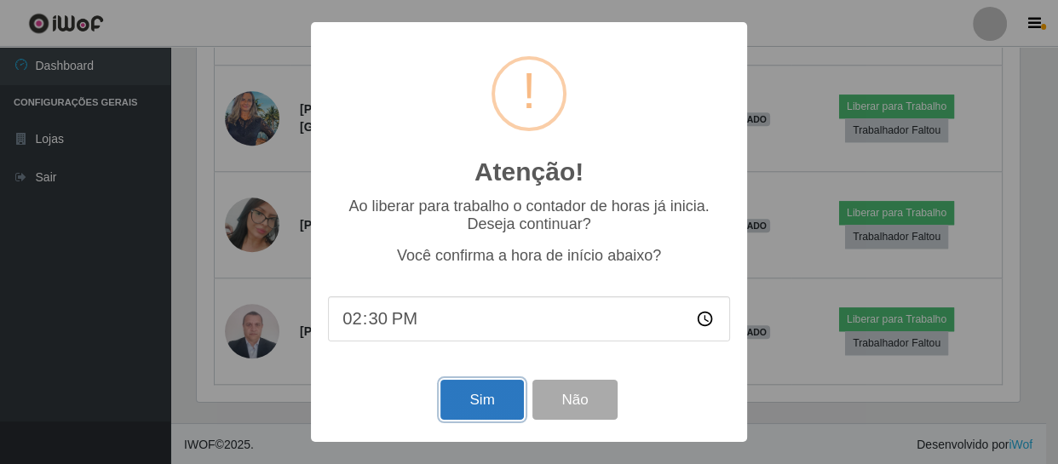
click at [469, 400] on button "Sim" at bounding box center [481, 400] width 83 height 40
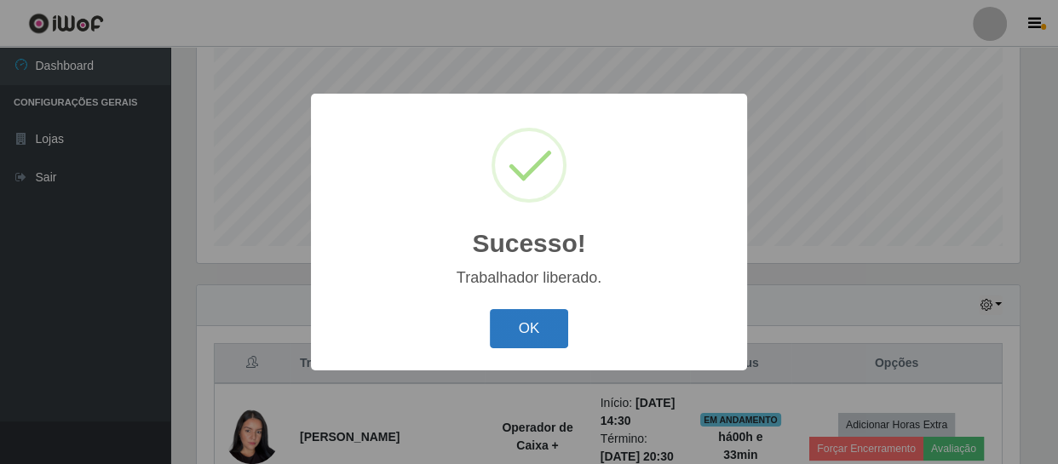
click at [544, 327] on button "OK" at bounding box center [529, 329] width 79 height 40
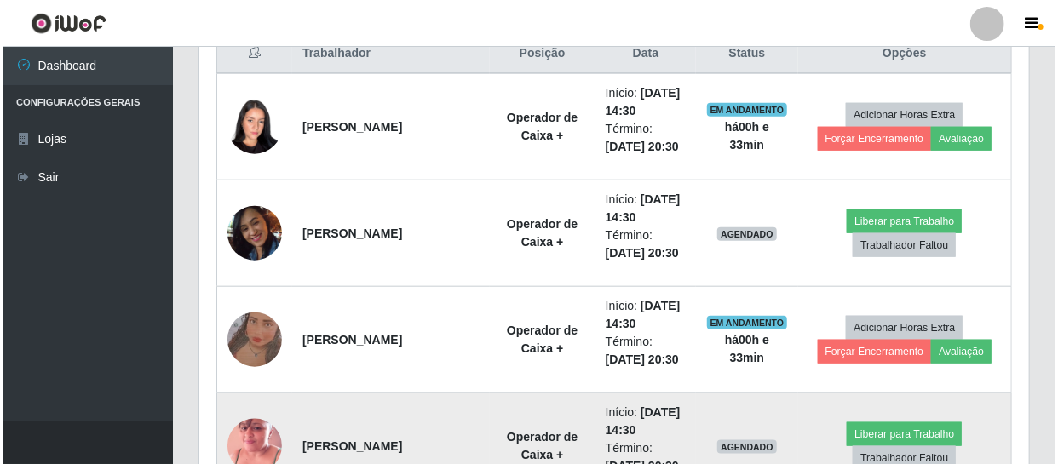
scroll to position [827, 0]
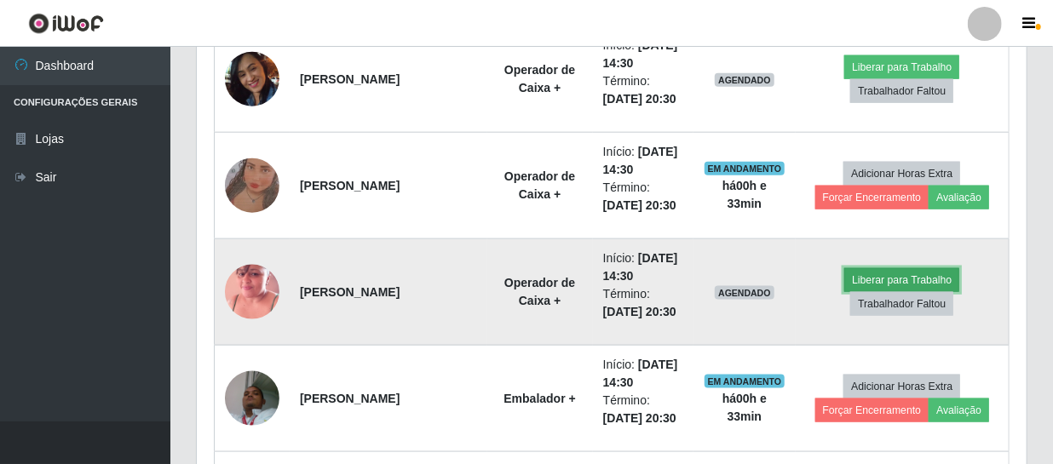
click at [931, 275] on button "Liberar para Trabalho" at bounding box center [901, 280] width 115 height 24
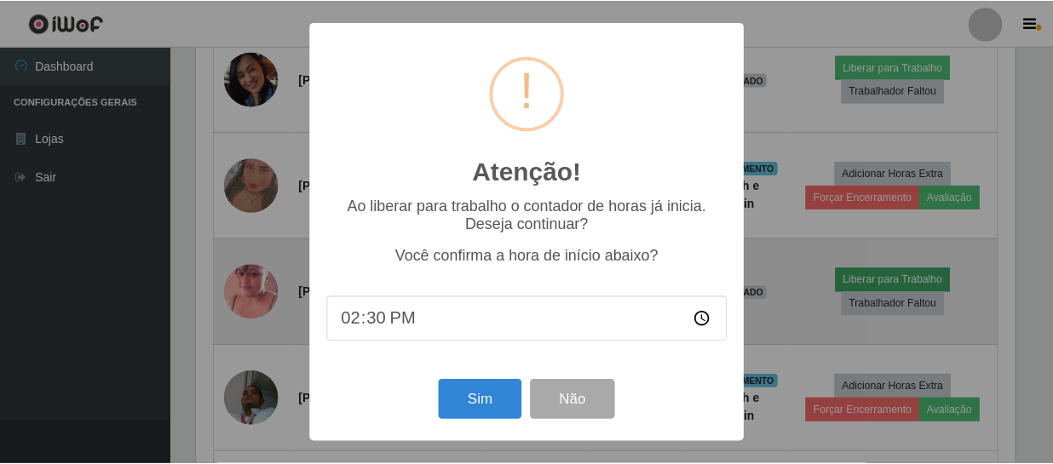
scroll to position [354, 822]
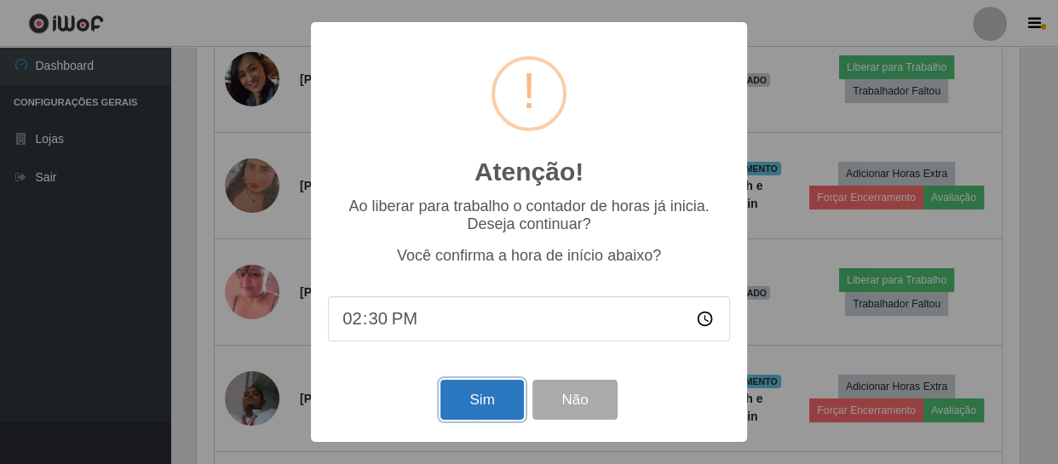
click at [482, 403] on button "Sim" at bounding box center [481, 400] width 83 height 40
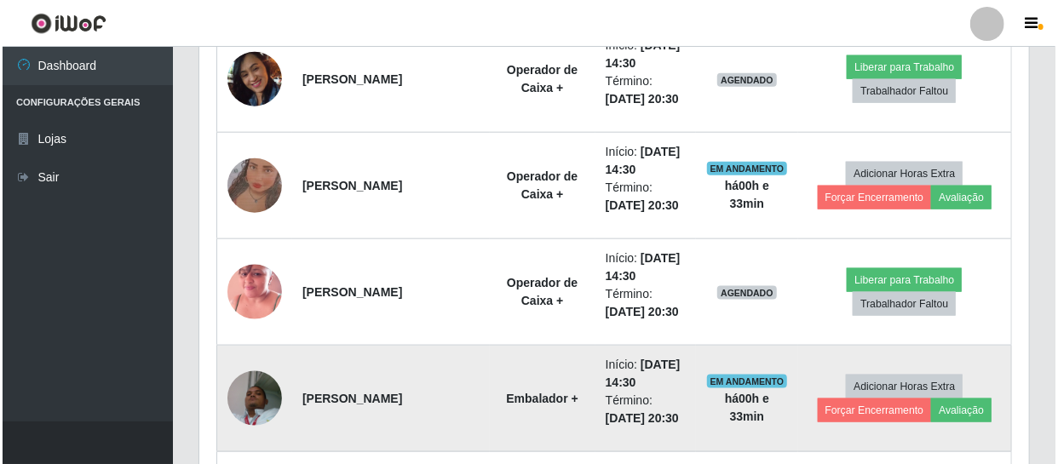
scroll to position [363, 0]
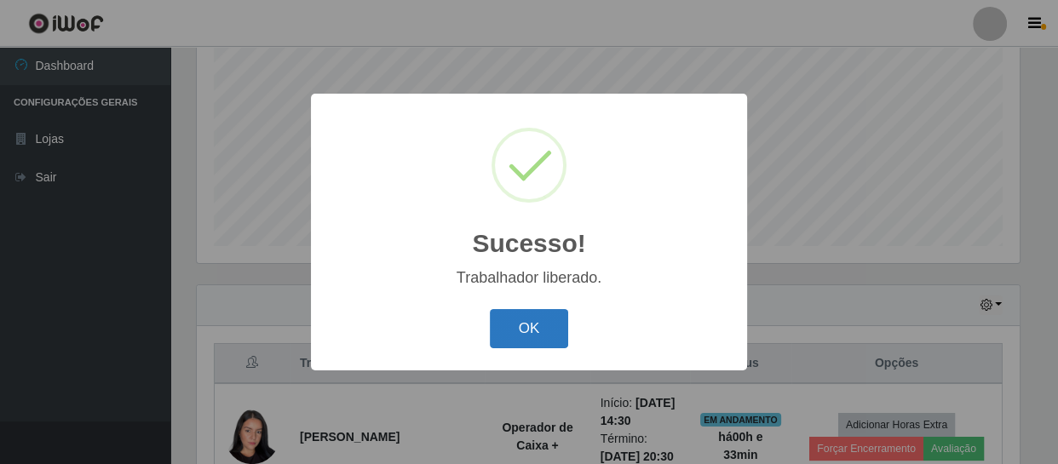
click at [516, 340] on button "OK" at bounding box center [529, 329] width 79 height 40
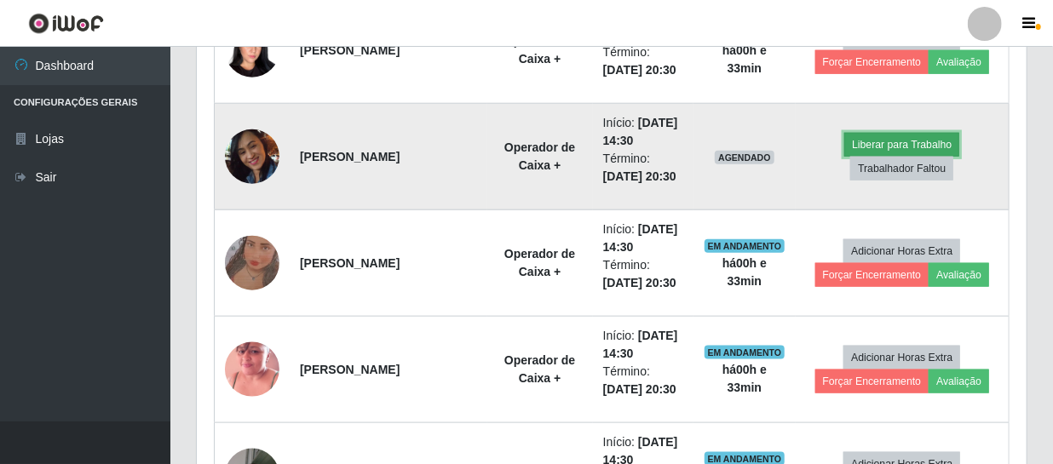
click at [879, 136] on button "Liberar para Trabalho" at bounding box center [901, 145] width 115 height 24
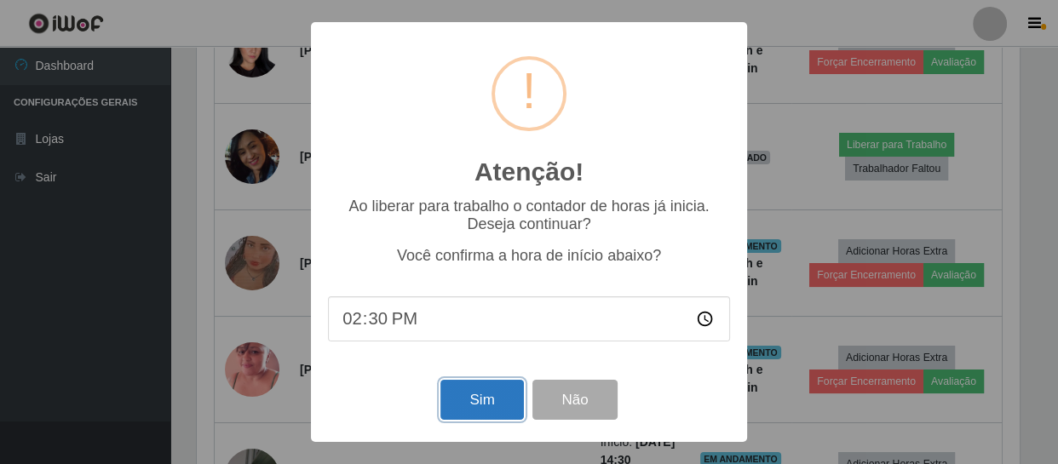
click at [504, 390] on button "Sim" at bounding box center [481, 400] width 83 height 40
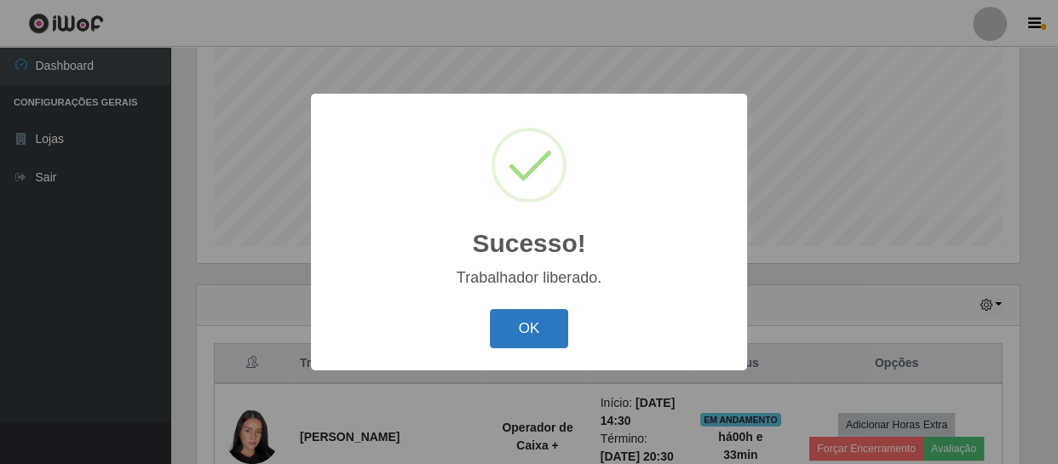
click at [537, 324] on button "OK" at bounding box center [529, 329] width 79 height 40
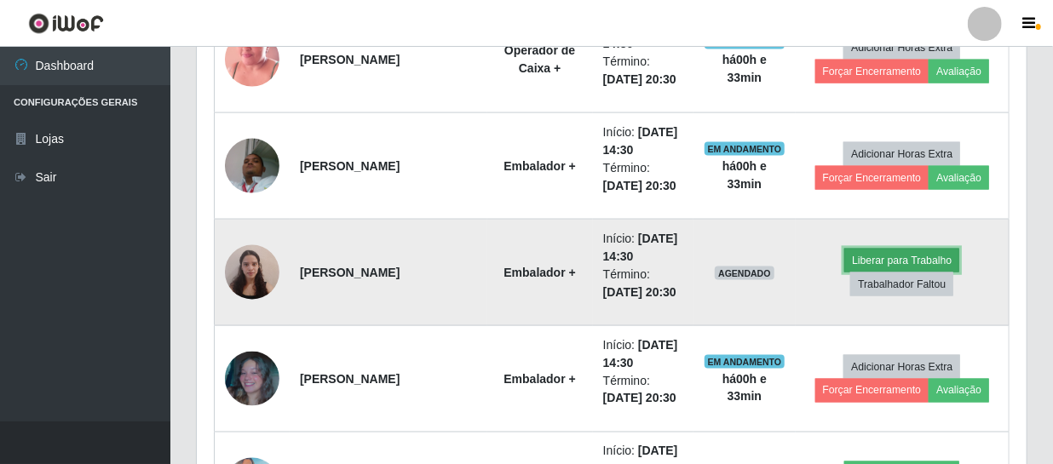
click at [909, 259] on button "Liberar para Trabalho" at bounding box center [901, 261] width 115 height 24
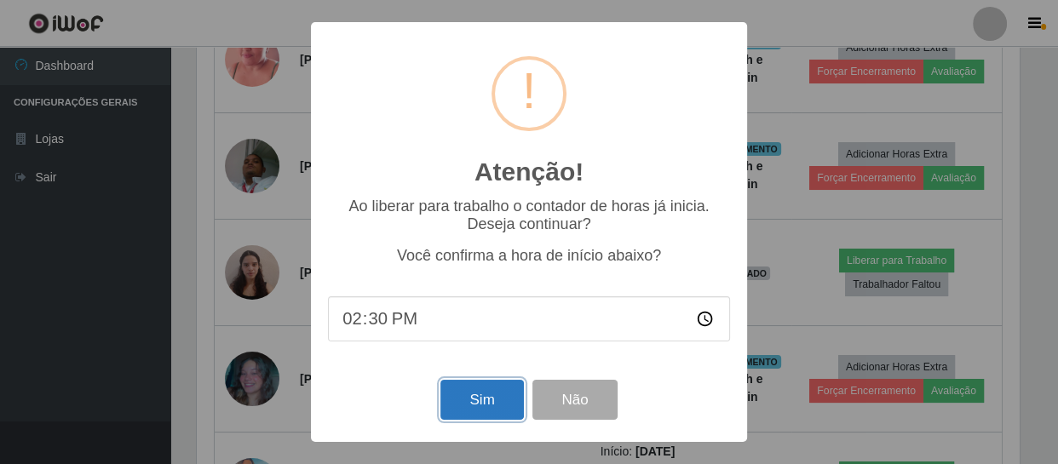
click at [485, 409] on button "Sim" at bounding box center [481, 400] width 83 height 40
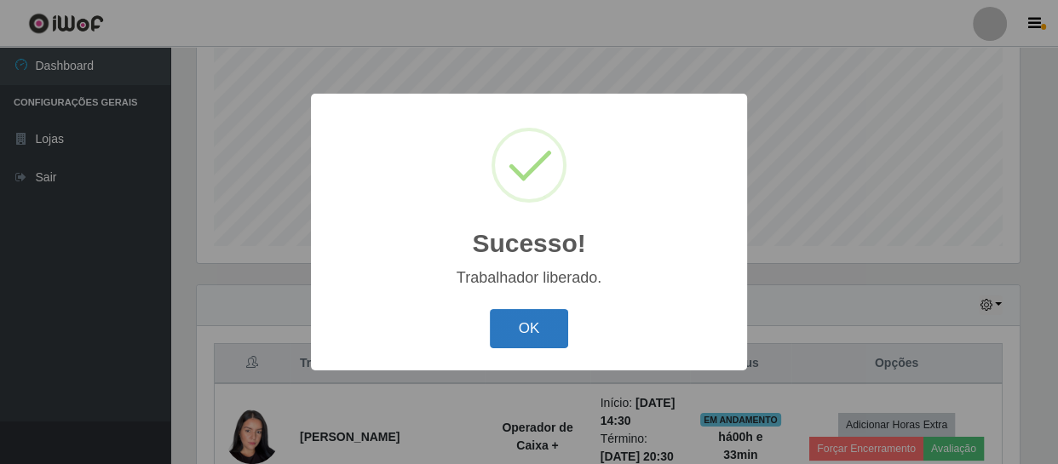
click at [545, 327] on button "OK" at bounding box center [529, 329] width 79 height 40
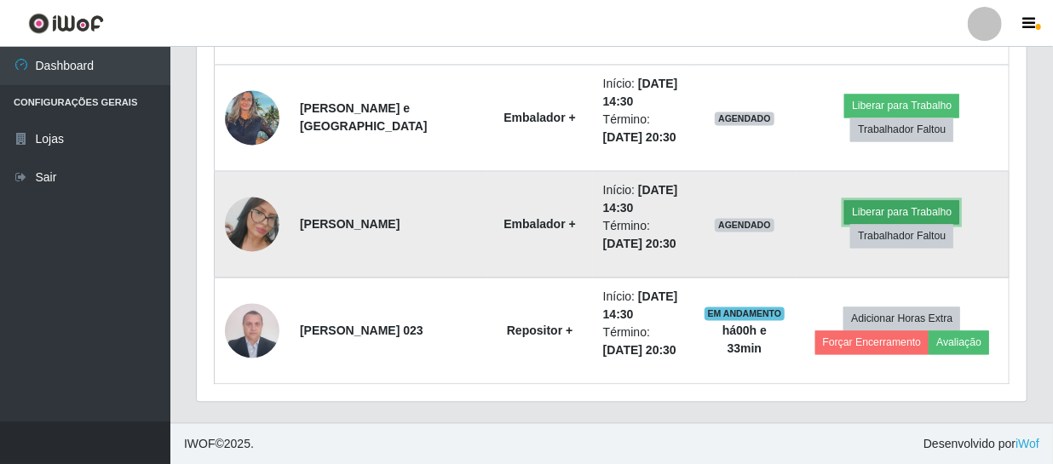
click at [911, 210] on button "Liberar para Trabalho" at bounding box center [901, 213] width 115 height 24
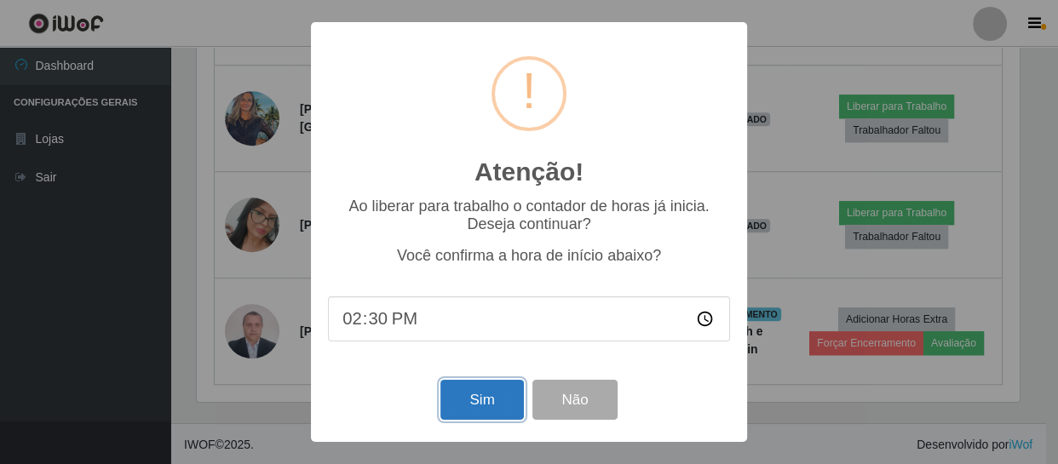
click at [484, 402] on button "Sim" at bounding box center [481, 400] width 83 height 40
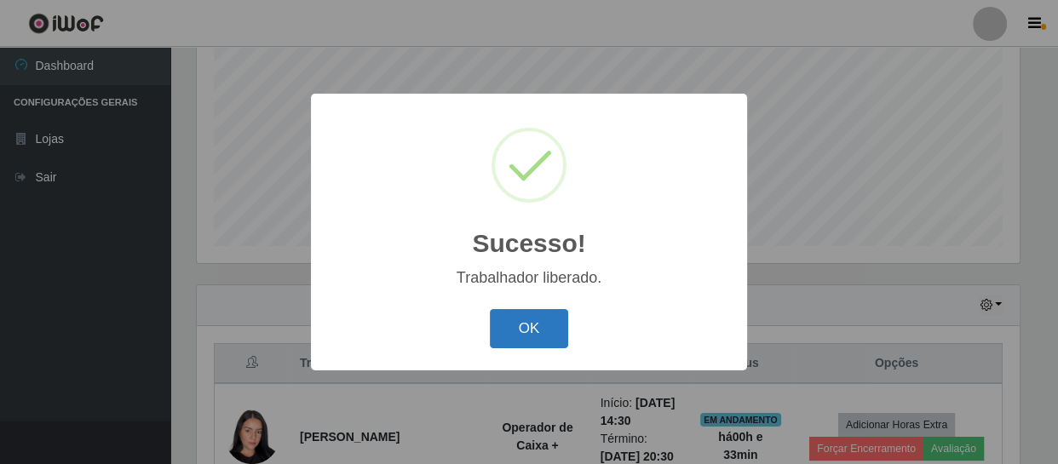
click at [540, 329] on button "OK" at bounding box center [529, 329] width 79 height 40
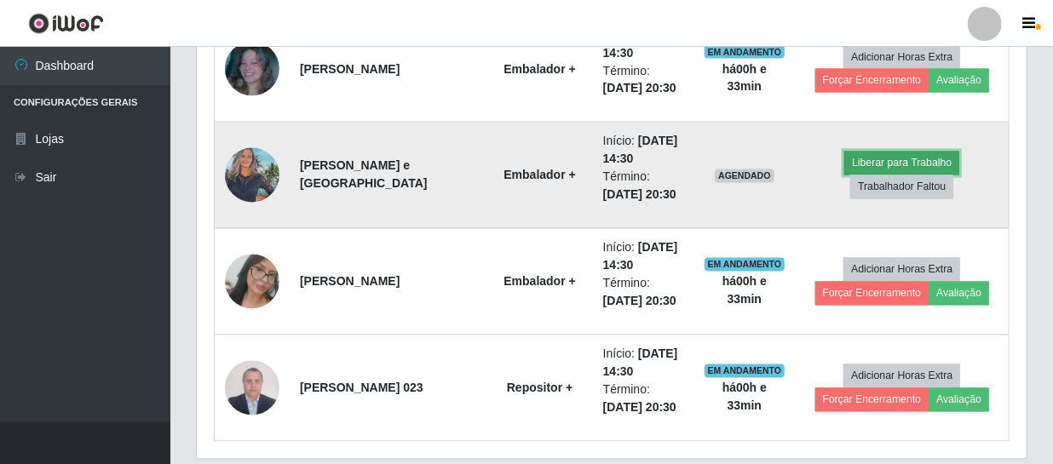
click at [889, 153] on button "Liberar para Trabalho" at bounding box center [901, 164] width 115 height 24
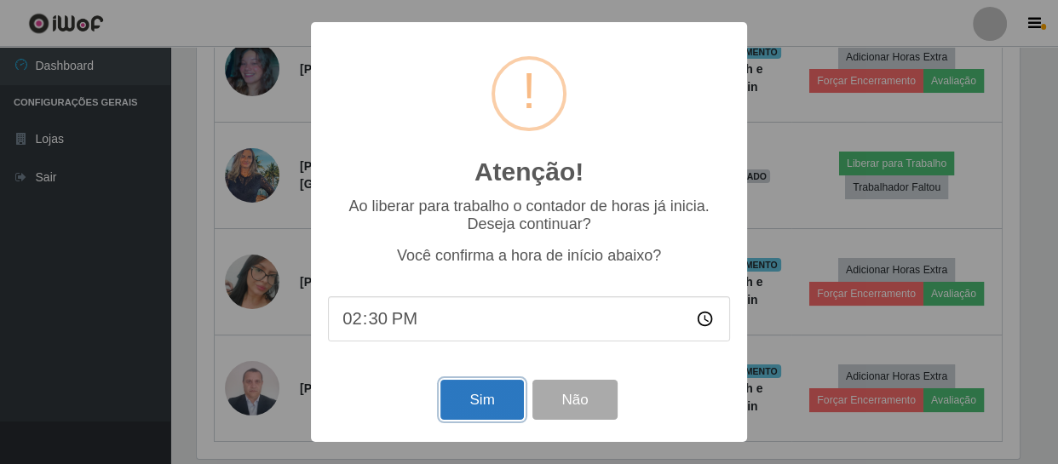
click at [480, 400] on button "Sim" at bounding box center [481, 400] width 83 height 40
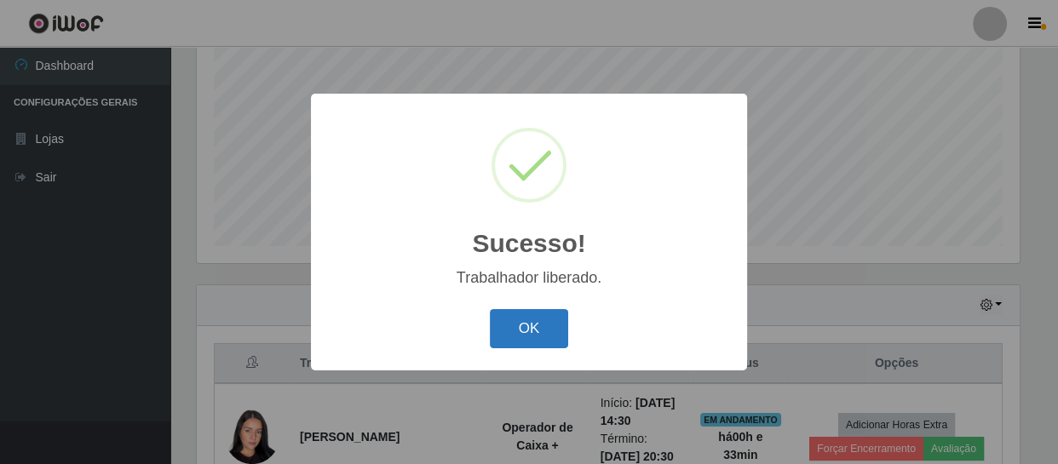
click at [545, 336] on button "OK" at bounding box center [529, 329] width 79 height 40
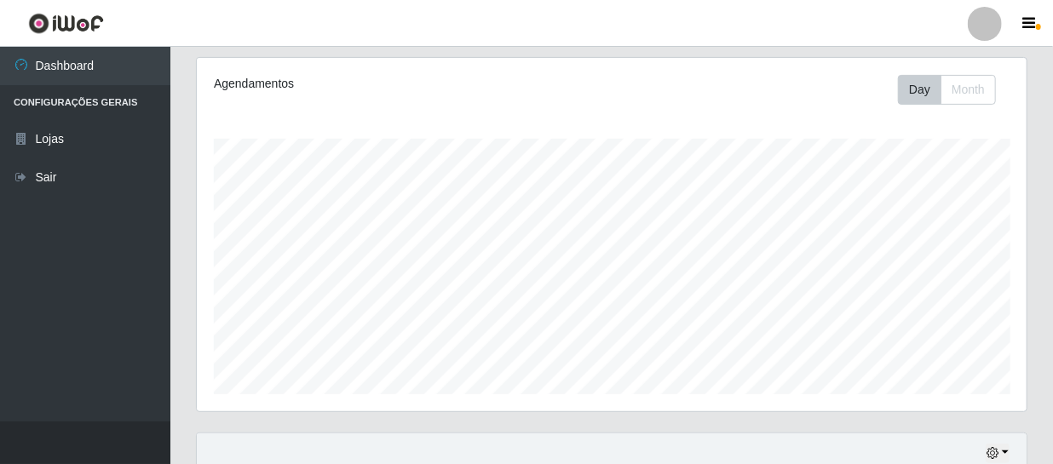
scroll to position [187, 0]
